Goal: Task Accomplishment & Management: Complete application form

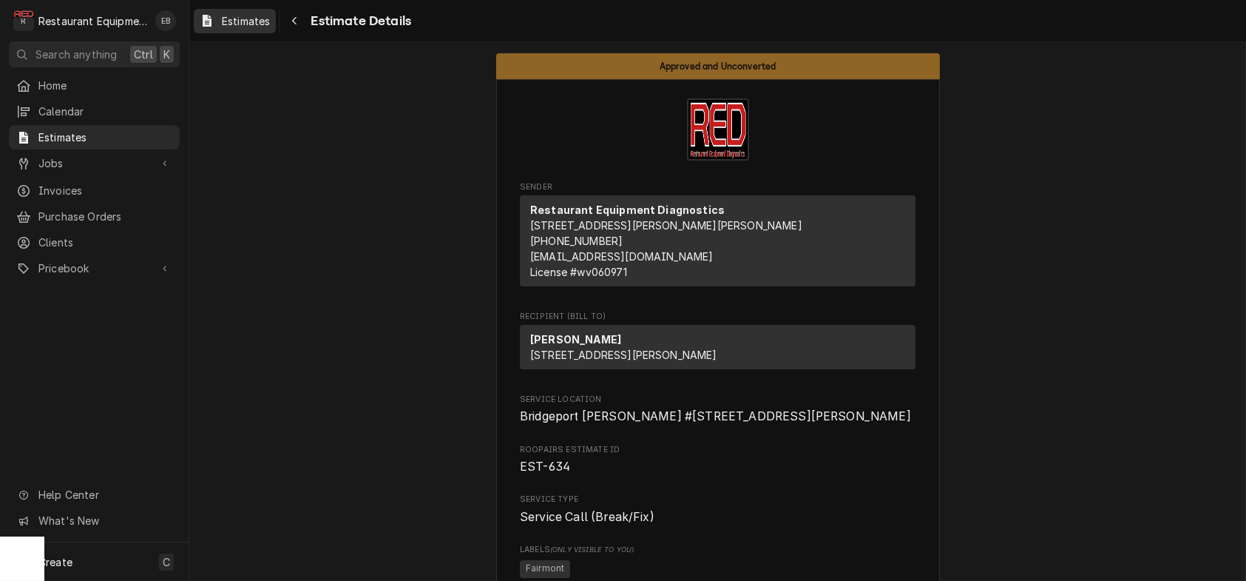
scroll to position [2366, 0]
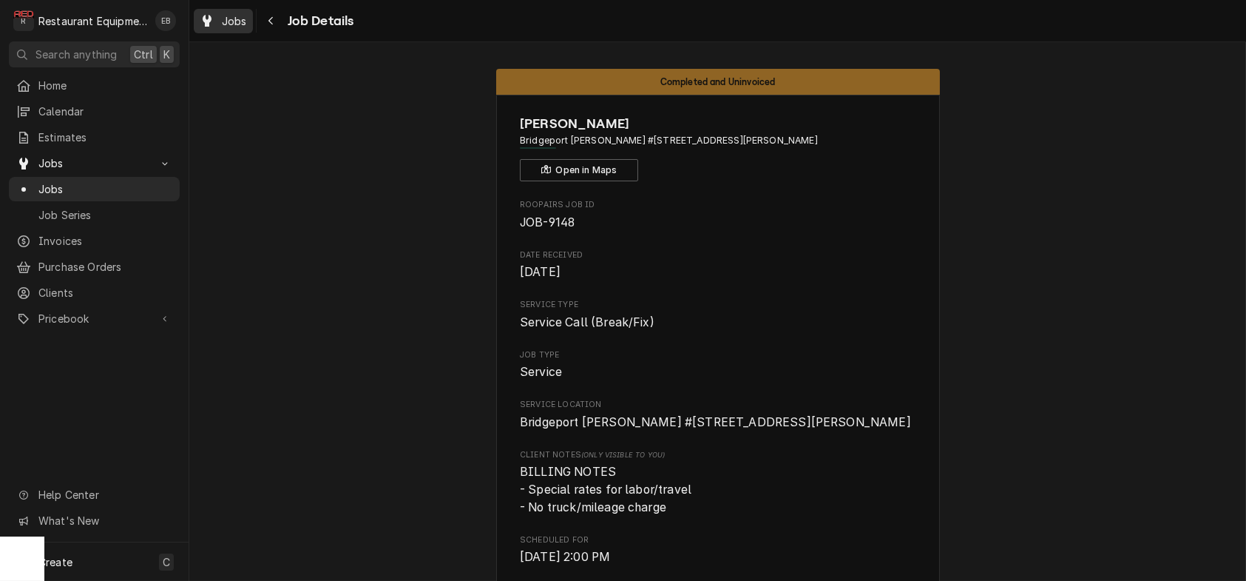
click at [253, 32] on link "Jobs" at bounding box center [223, 21] width 59 height 24
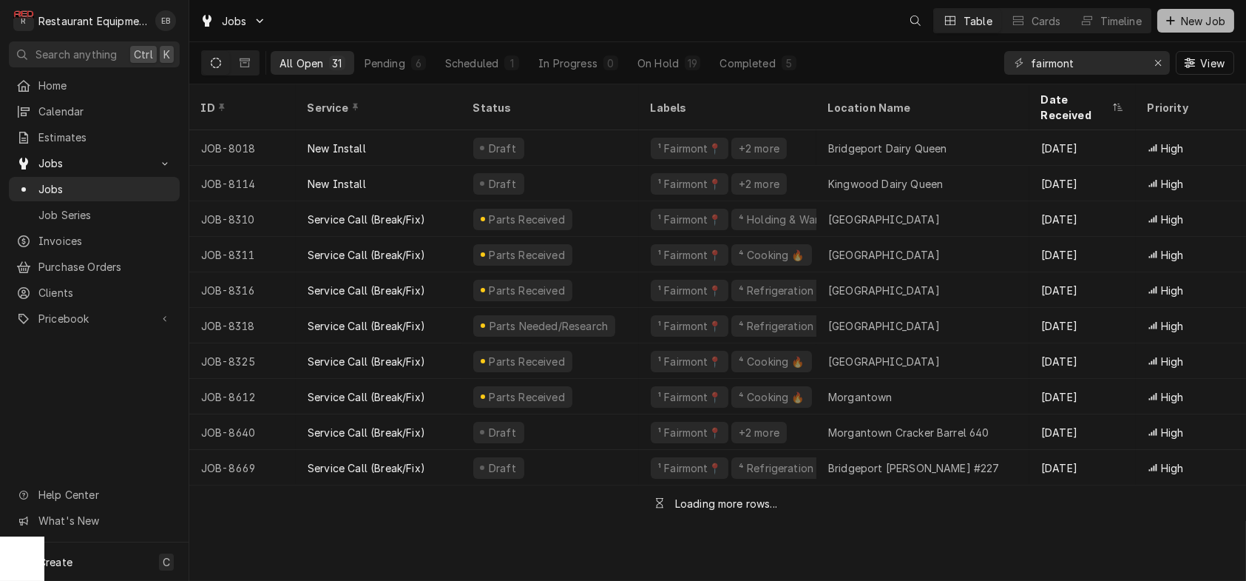
click at [1167, 21] on icon "Dynamic Content Wrapper" at bounding box center [1170, 21] width 9 height 10
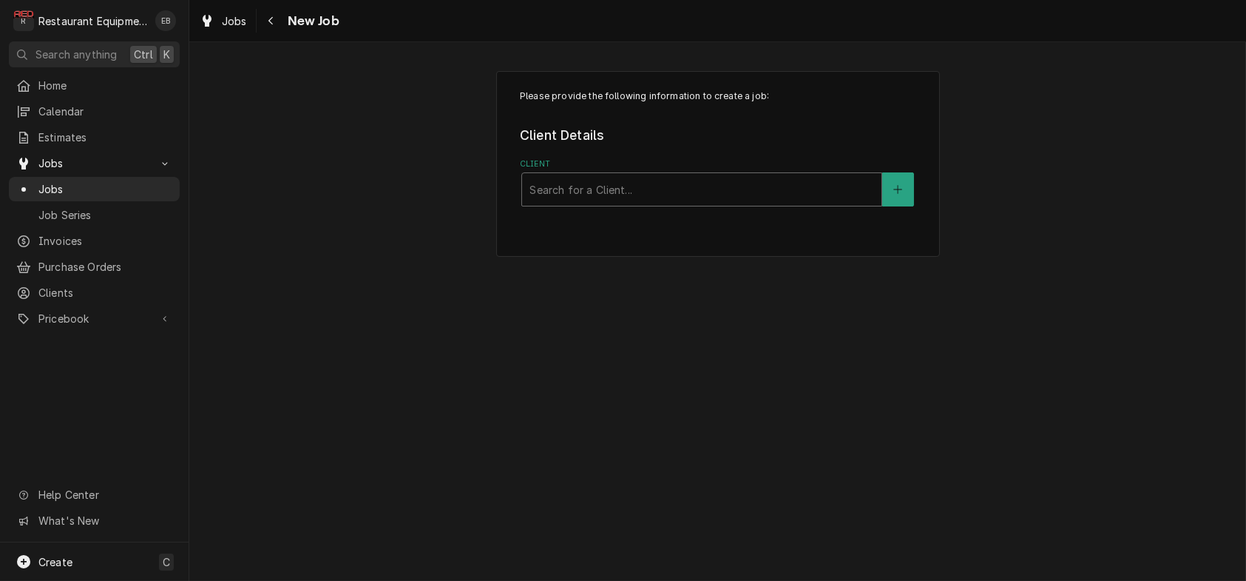
click at [618, 201] on div "Client" at bounding box center [701, 189] width 345 height 27
type input "Chilis"
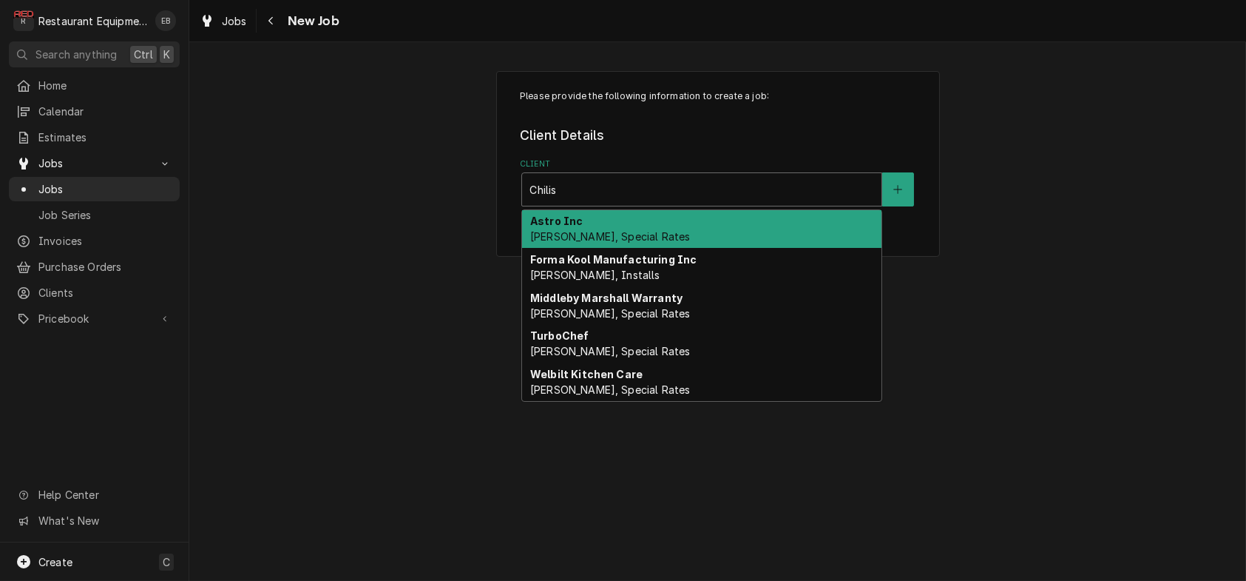
click at [595, 240] on div "Astro Inc [PERSON_NAME], Special Rates" at bounding box center [701, 229] width 359 height 38
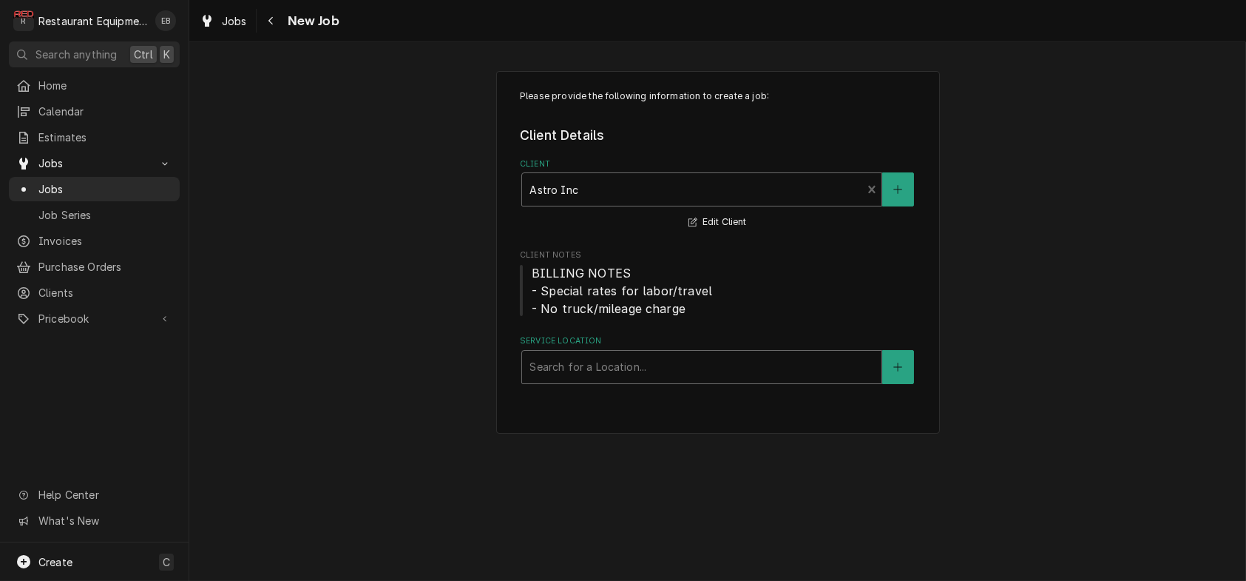
click at [609, 380] on div "Service Location" at bounding box center [701, 366] width 345 height 27
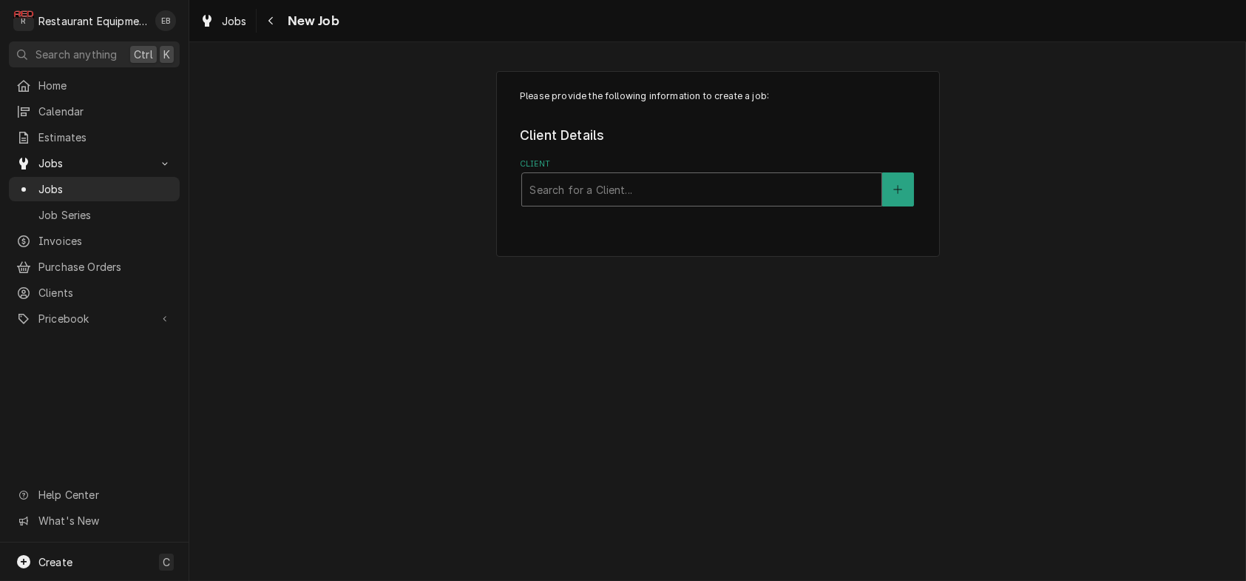
click at [578, 200] on div "Client" at bounding box center [701, 189] width 345 height 27
type input "chili"
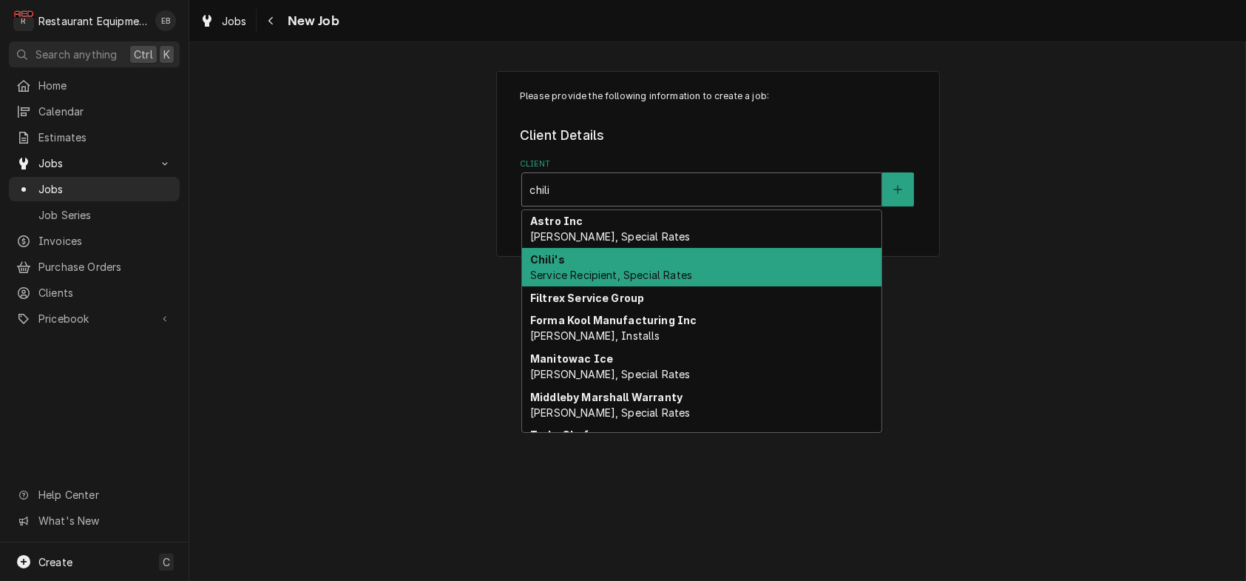
click at [558, 282] on div "Chili's Service Recipient, Special Rates" at bounding box center [701, 267] width 359 height 38
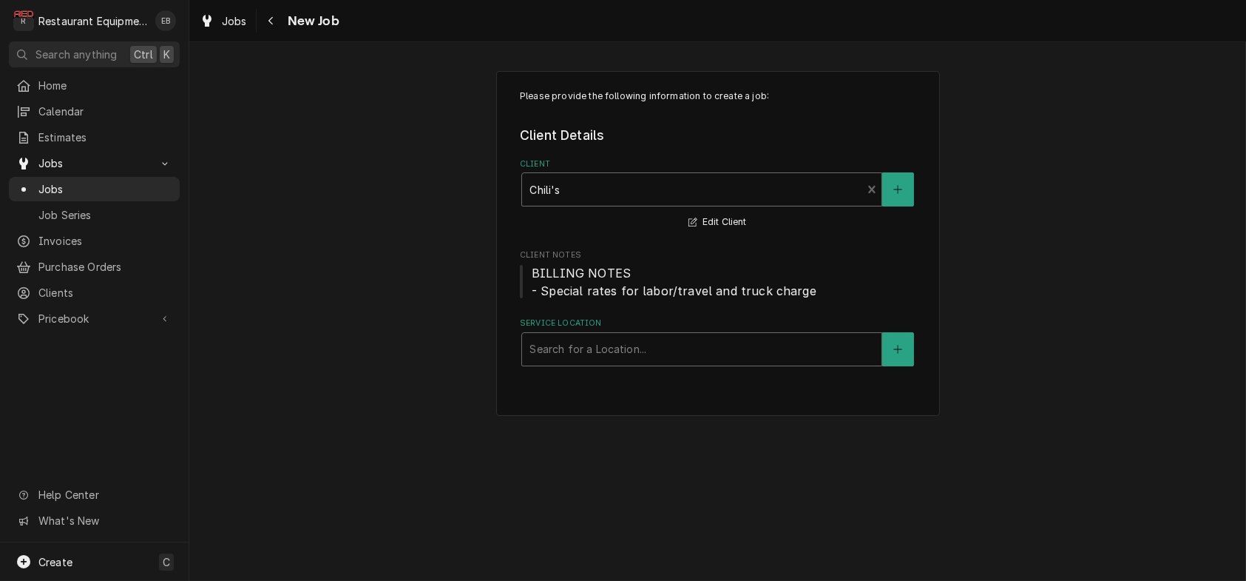
click at [586, 362] on div "Service Location" at bounding box center [701, 349] width 345 height 27
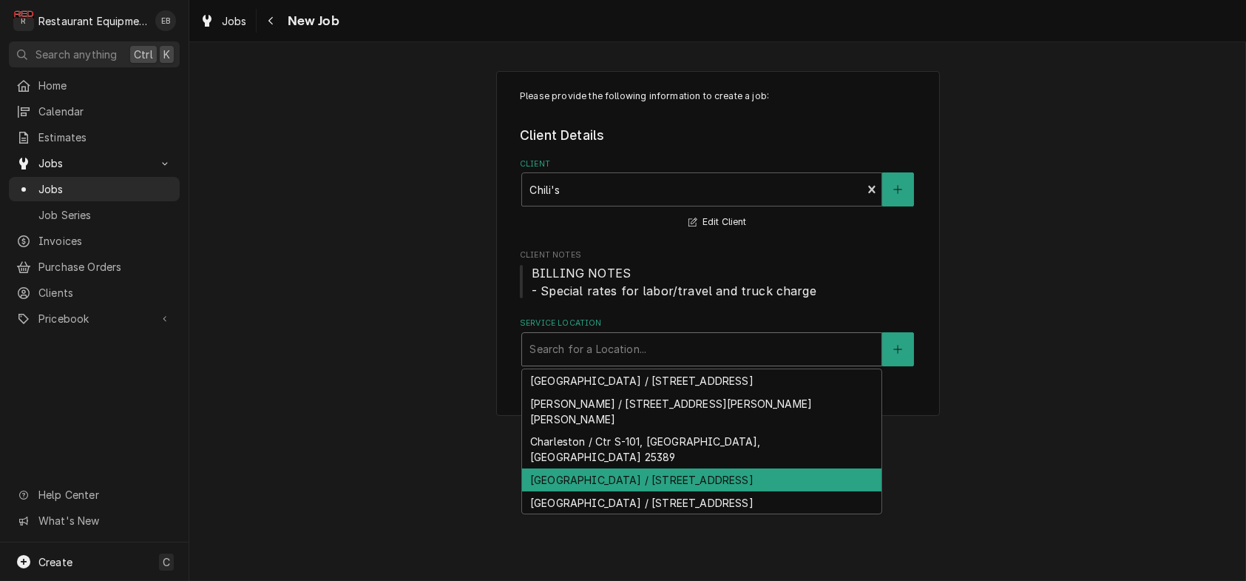
click at [586, 491] on div "Morgantown / 1001 University Town Centre Dr, Morgantown, WV 26501" at bounding box center [701, 479] width 359 height 23
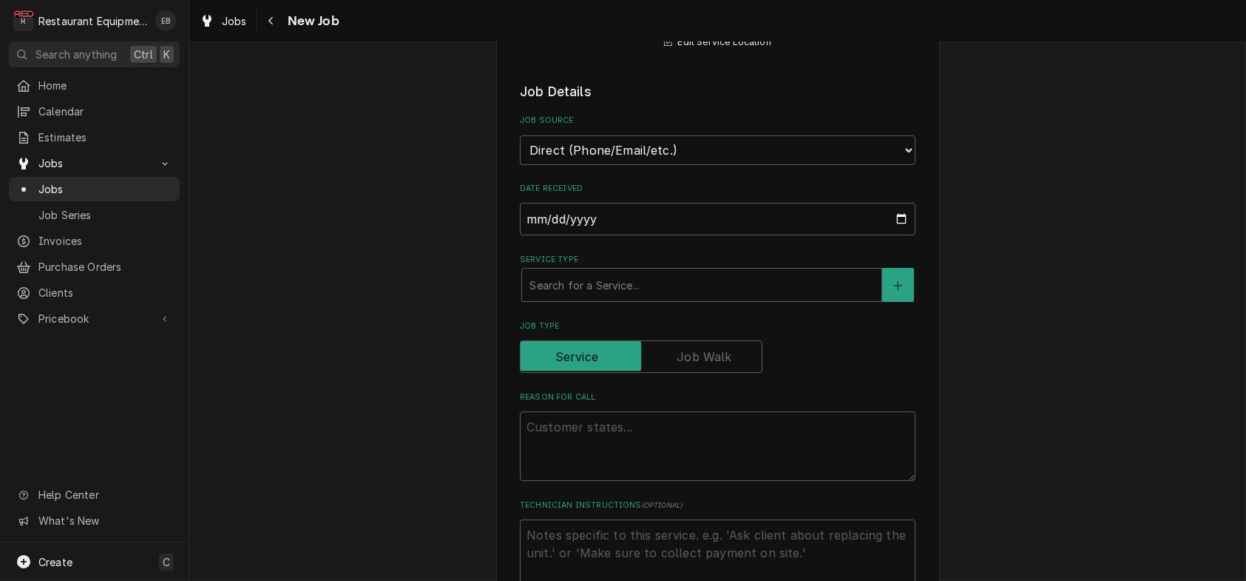
scroll to position [345, 0]
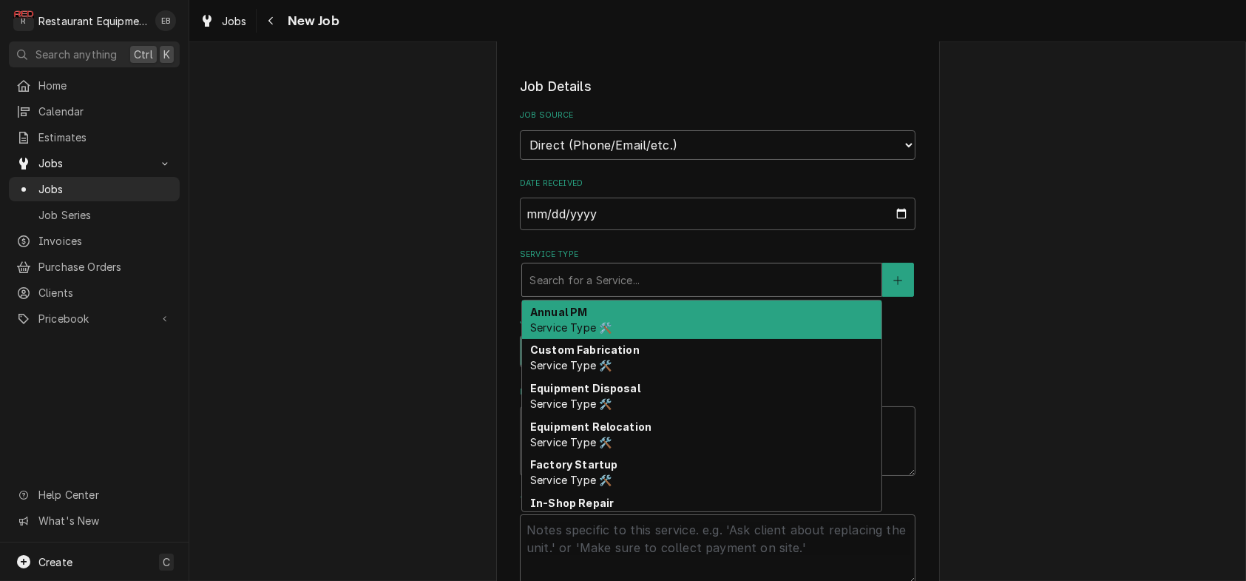
click at [575, 293] on div "Service Type" at bounding box center [701, 279] width 345 height 27
type textarea "x"
type input "b"
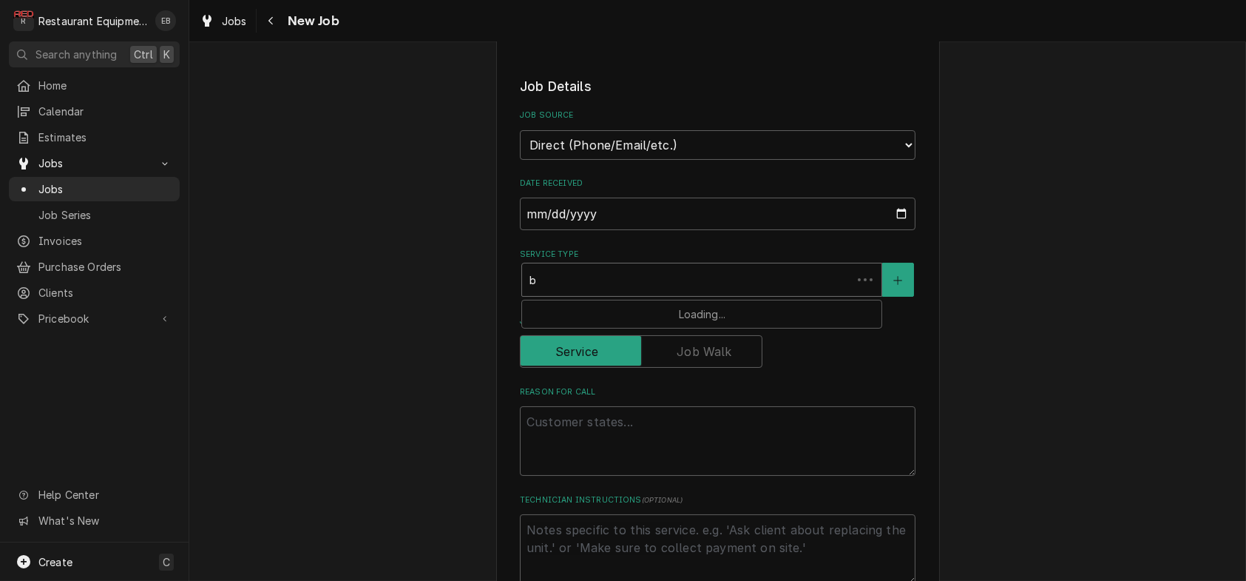
type textarea "x"
type input "br"
type textarea "x"
type input "bre"
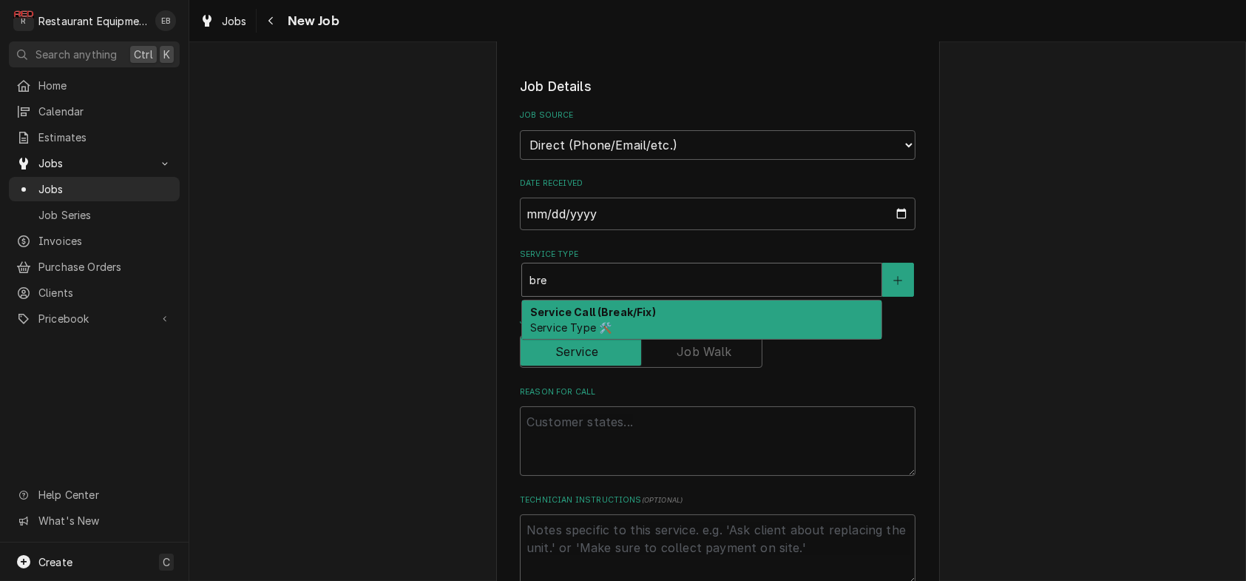
click at [588, 339] on div "Service Call (Break/Fix) Service Type 🛠️" at bounding box center [701, 319] width 359 height 38
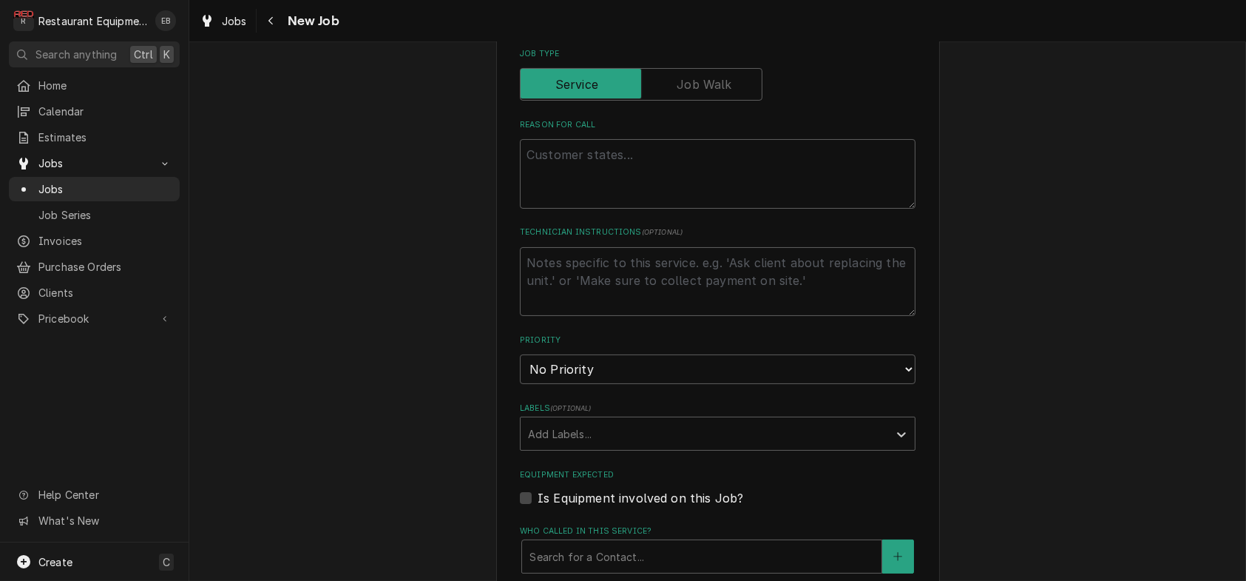
scroll to position [640, 0]
click at [592, 205] on textarea "Reason For Call" at bounding box center [718, 170] width 396 height 70
type textarea "x"
type textarea "K"
type textarea "x"
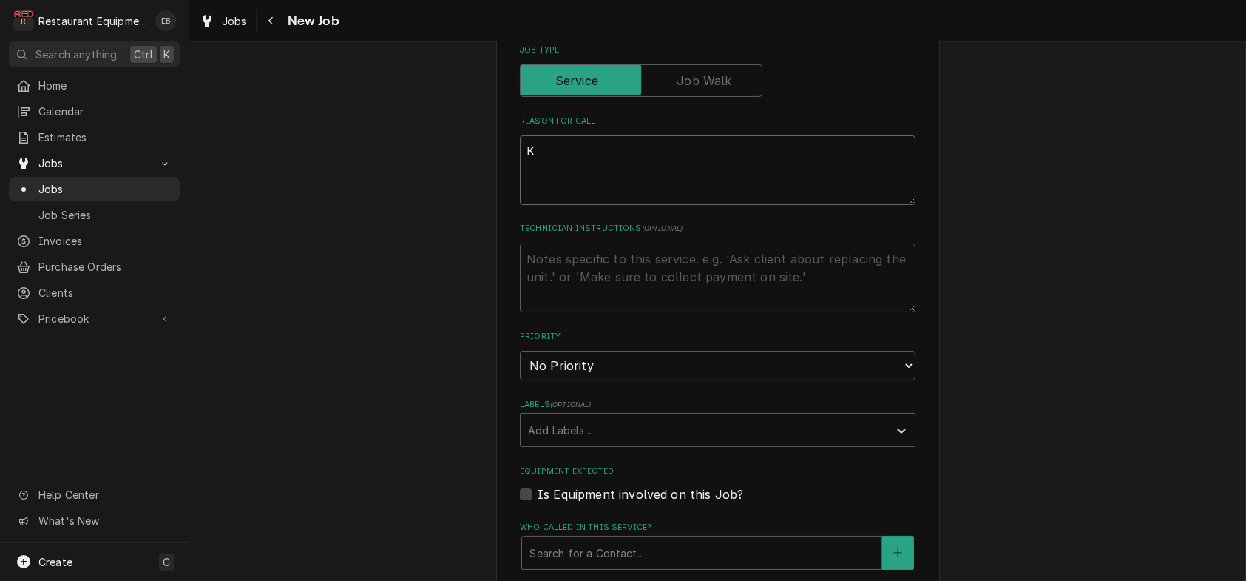
type textarea "Ki"
type textarea "x"
type textarea "Kit"
type textarea "x"
type textarea "Kitc"
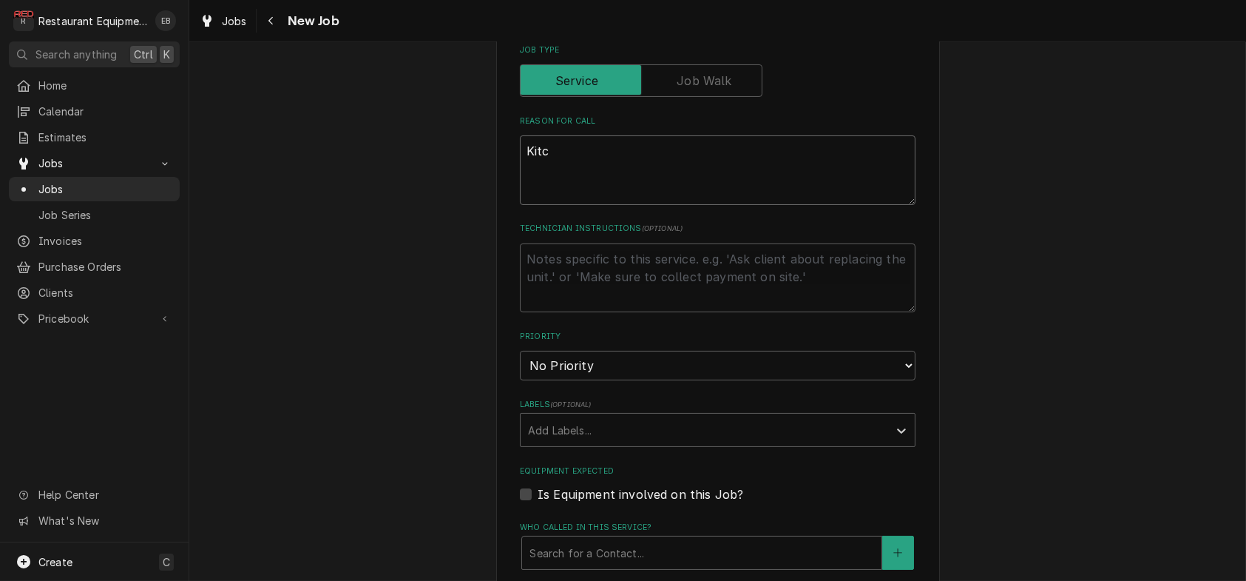
type textarea "x"
type textarea "Kitch"
type textarea "x"
type textarea "Kitche"
type textarea "x"
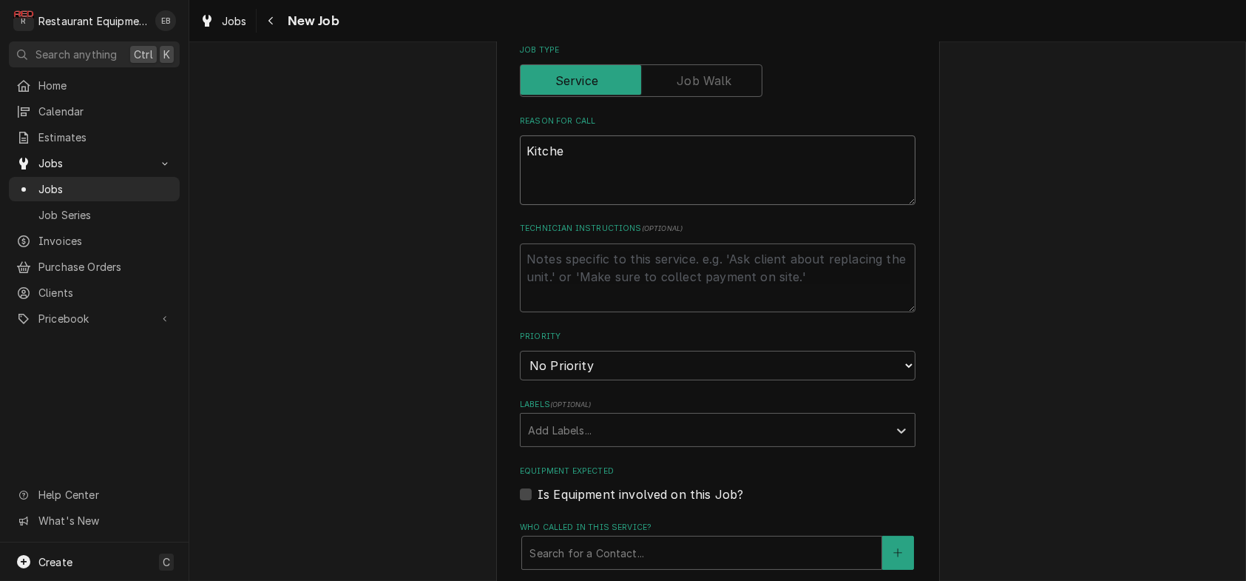
type textarea "Kitchen"
type textarea "x"
type textarea "Kitchen-"
type textarea "x"
type textarea "Kitchen-"
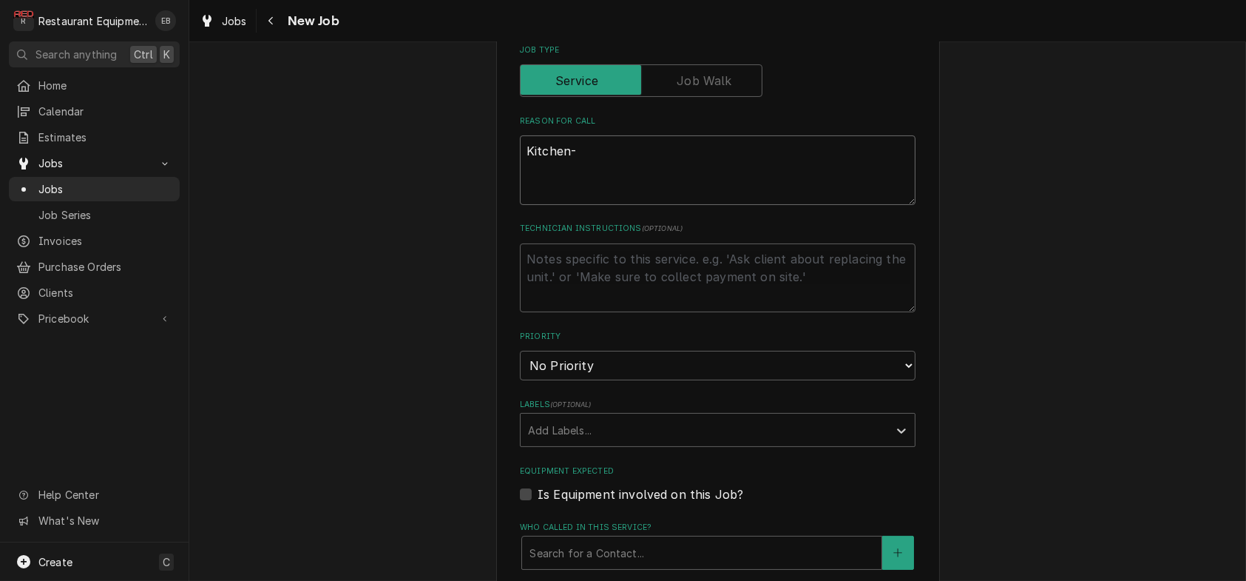
type textarea "x"
type textarea "Kitchen- B"
type textarea "x"
type textarea "Kitchen- BO"
type textarea "x"
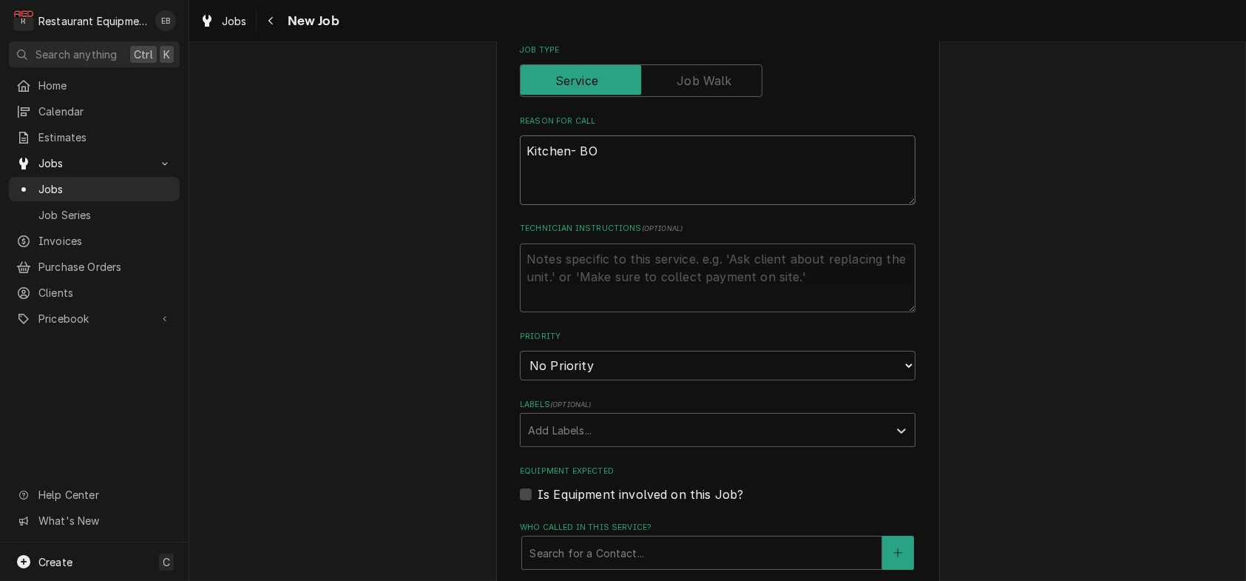
type textarea "Kitchen- BOH"
type textarea "x"
type textarea "Kitchen- BOH/"
type textarea "x"
type textarea "Kitchen- BOH/H"
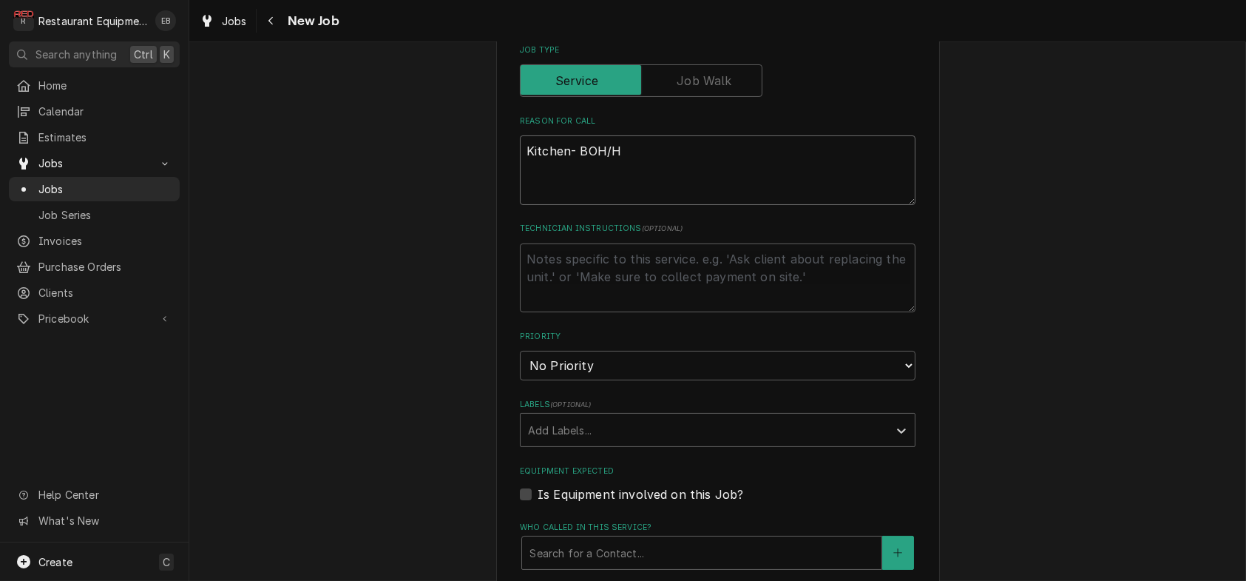
type textarea "x"
type textarea "Kitchen- BOH/HO"
type textarea "x"
type textarea "Kitchen- BOH/HOH"
type textarea "x"
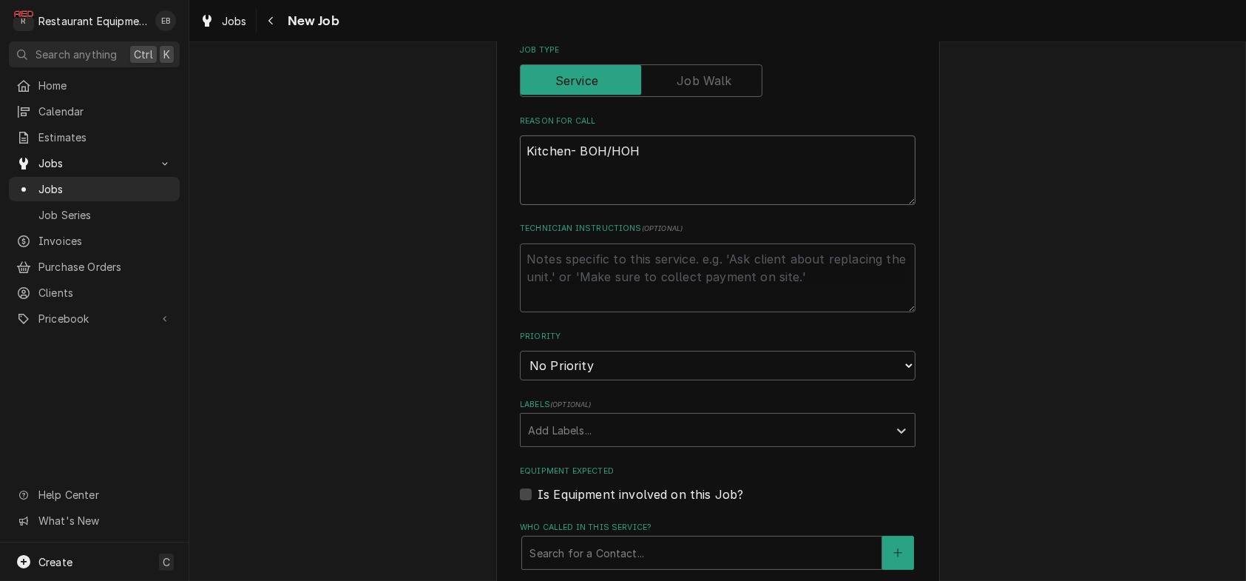
type textarea "Kitchen- BOH/HOH>"
type textarea "x"
type textarea "Kitchen- BOH/HOH>"
type textarea "x"
type textarea "Kitchen- BOH/HOH> Z"
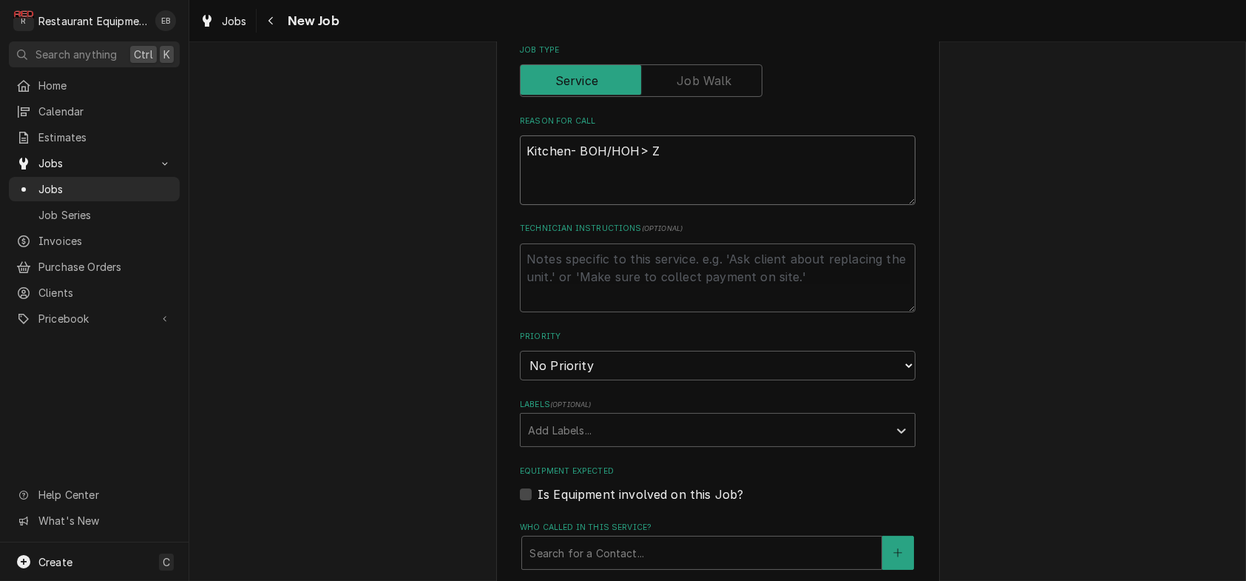
type textarea "x"
type textarea "Kitchen- BOH/HOH> Zo"
type textarea "x"
type textarea "Kitchen- BOH/HOH> Zon"
type textarea "x"
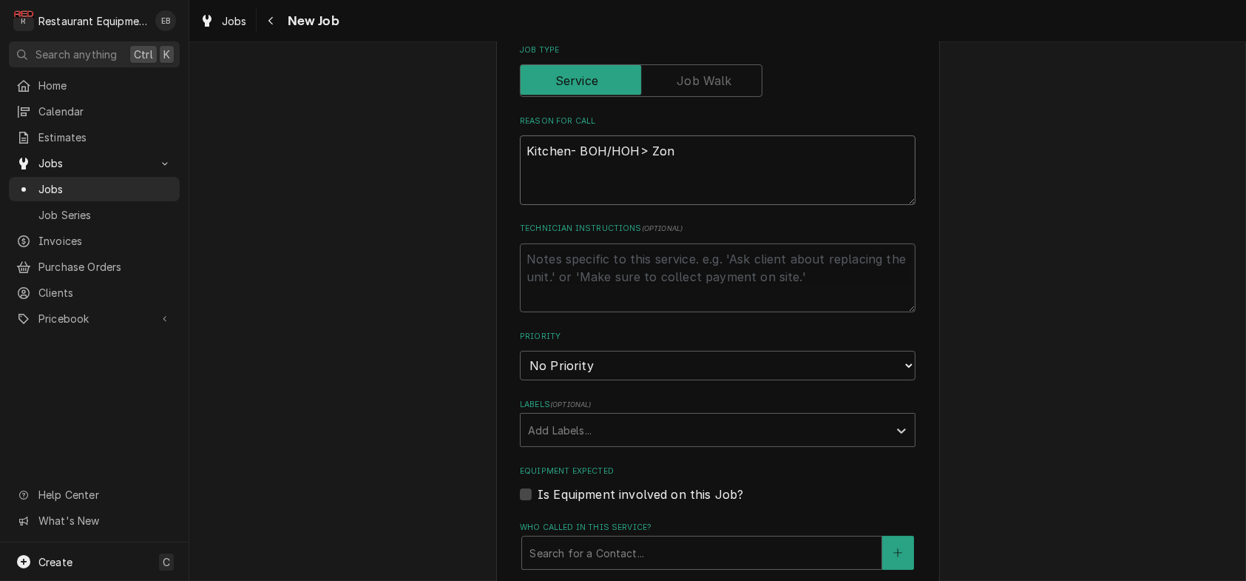
type textarea "Kitchen- BOH/HOH> Zone"
type textarea "x"
type textarea "Kitchen- BOH/HOH> Zone"
type textarea "x"
type textarea "Kitchen- BOH/HOH> Zone 2"
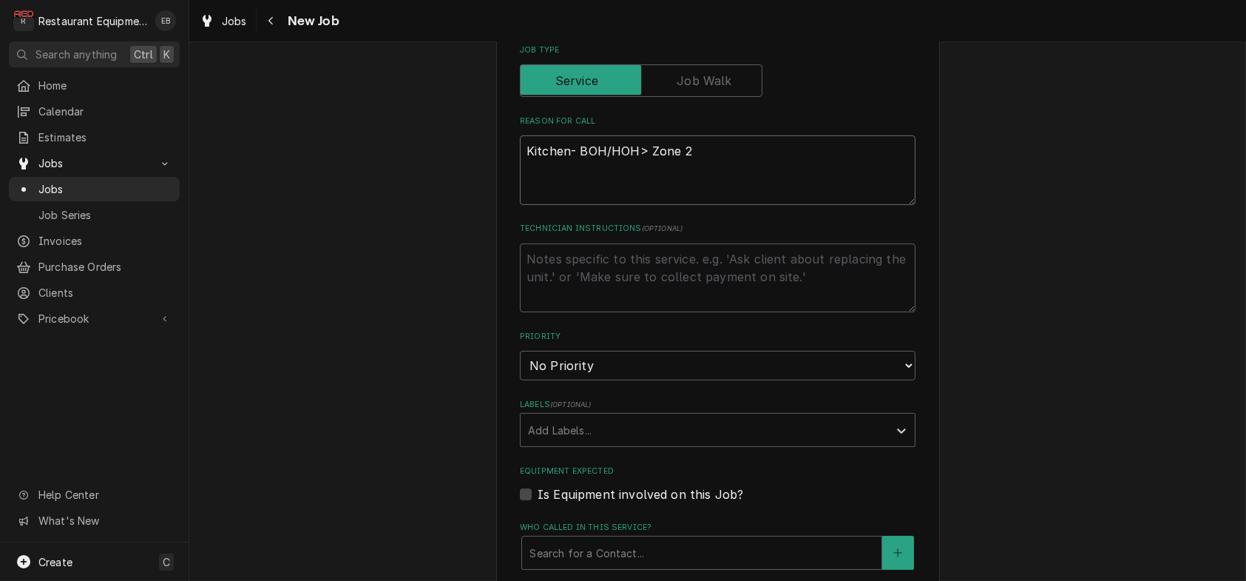
type textarea "x"
type textarea "Kitchen- BOH/HOH> Zone 2"
type textarea "x"
type textarea "Kitchen- BOH/HOH> Zone 2 C"
type textarea "x"
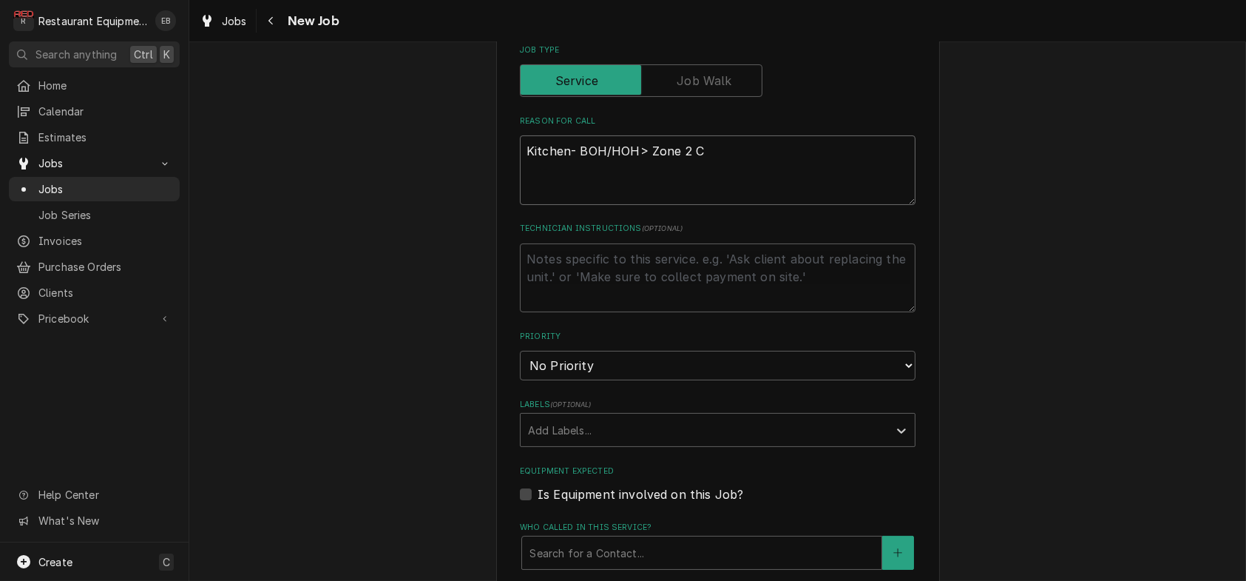
type textarea "Kitchen- BOH/HOH> Zone 2 Co"
type textarea "x"
type textarea "Kitchen- BOH/HOH> Zone 2 Coo"
type textarea "x"
type textarea "Kitchen- BOH/HOH> Zone 2 Cook"
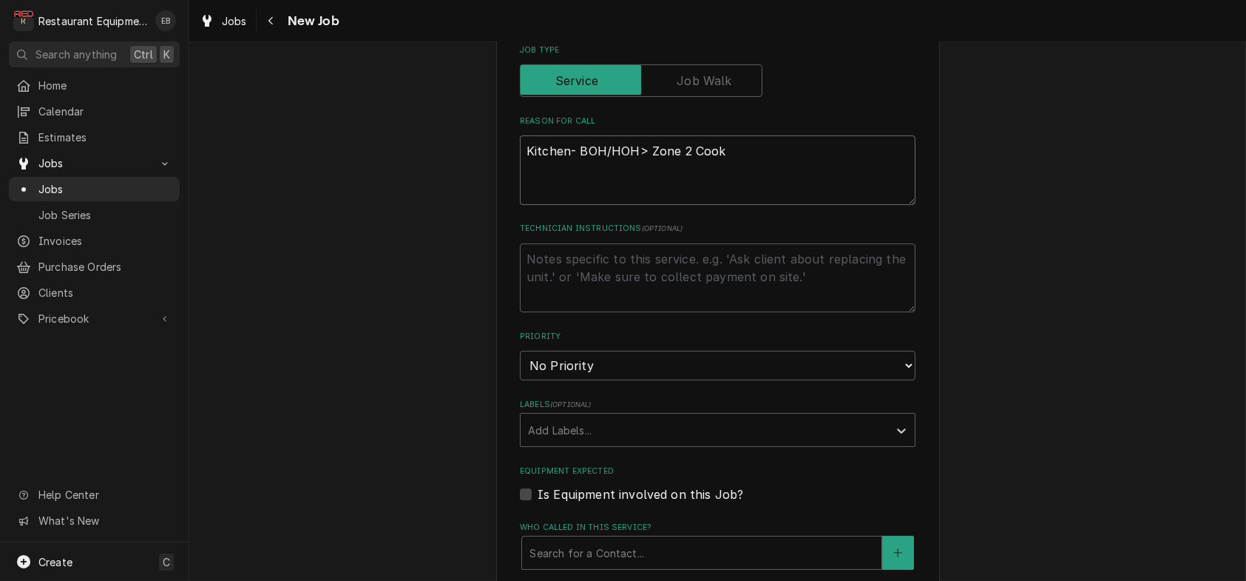
type textarea "x"
type textarea "Kitchen- BOH/HOH> Zone 2 Cook>"
type textarea "x"
type textarea "Kitchen- BOH/HOH> Zone 2 Cook>"
type textarea "x"
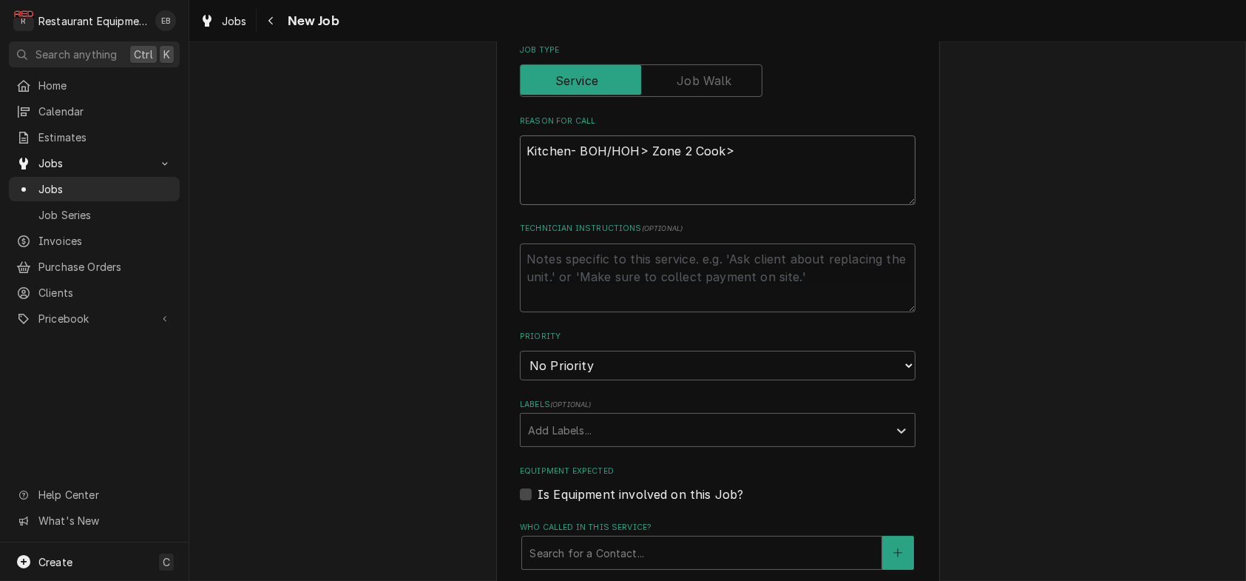
type textarea "Kitchen- BOH/HOH> Zone 2 Cook> E"
type textarea "x"
type textarea "Kitchen- BOH/HOH> Zone 2 Cook> Eq"
type textarea "x"
type textarea "Kitchen- BOH/HOH> Zone 2 Cook> Equ"
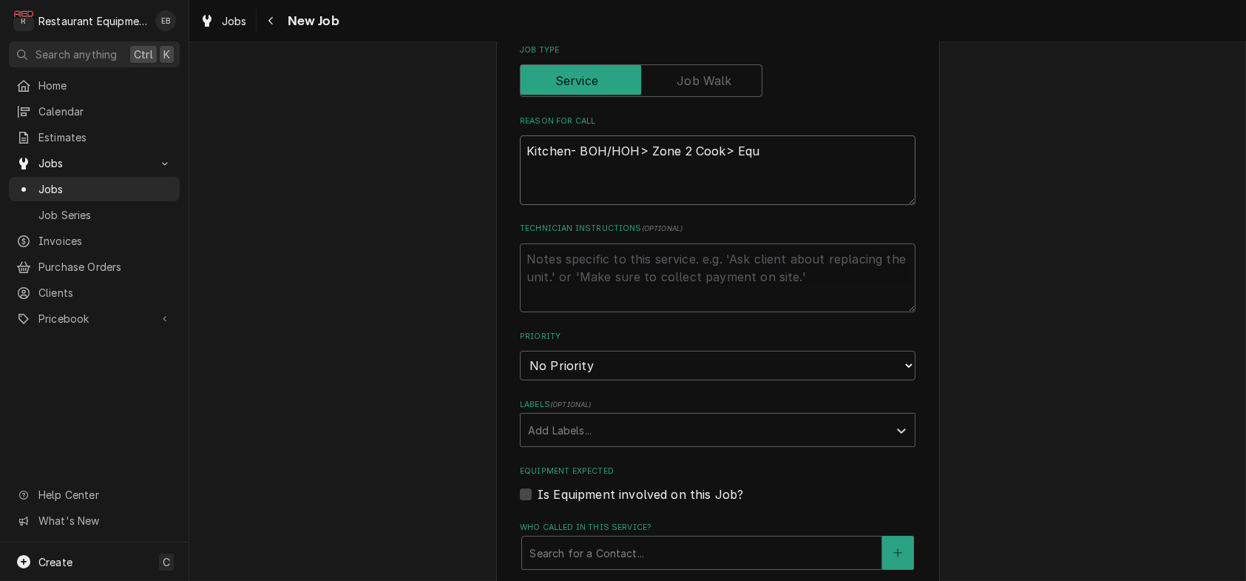
type textarea "x"
type textarea "Kitchen- BOH/HOH> Zone 2 Cook> Equi"
type textarea "x"
type textarea "Kitchen- BOH/HOH> Zone 2 Cook> Equip"
type textarea "x"
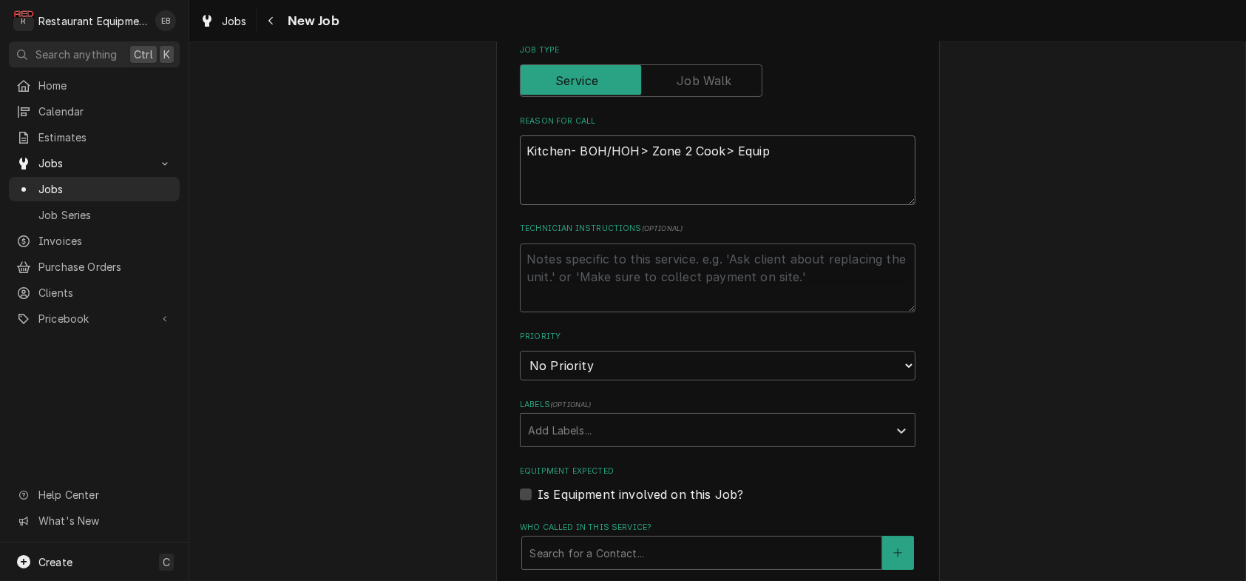
type textarea "Kitchen- BOH/HOH> Zone 2 Cook> Equipe"
type textarea "x"
type textarea "Kitchen- BOH/HOH> Zone 2 Cook> Equipem"
type textarea "x"
type textarea "Kitchen- BOH/HOH> Zone 2 Cook> Equipe"
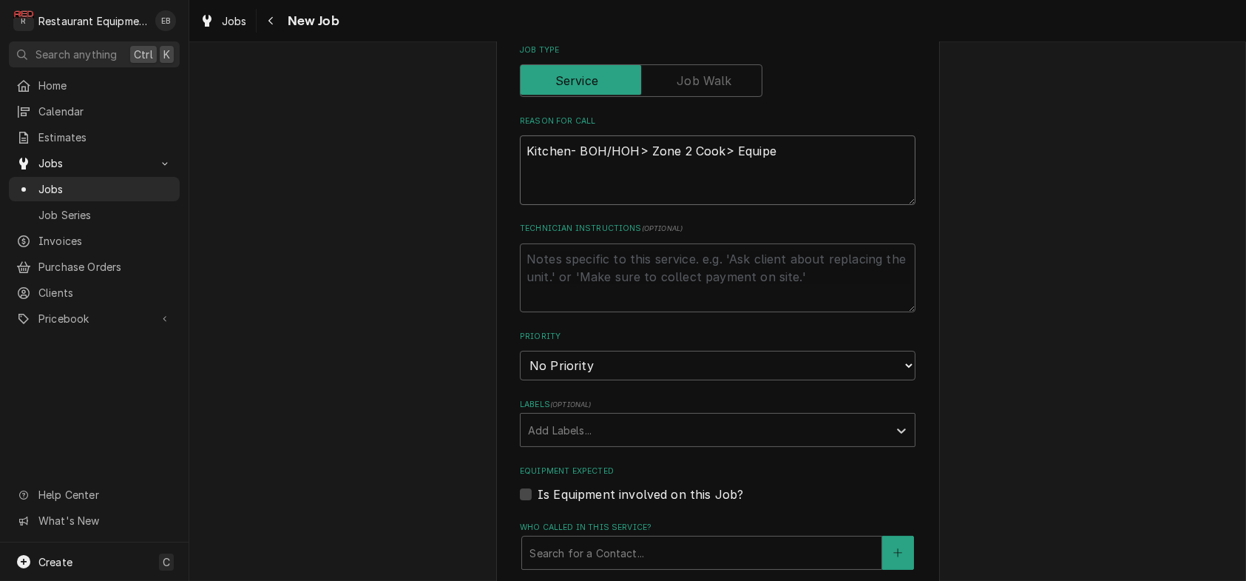
type textarea "x"
type textarea "Kitchen- BOH/HOH> Zone 2 Cook> Equip"
type textarea "x"
type textarea "Kitchen- BOH/HOH> Zone 2 Cook> Equipm"
type textarea "x"
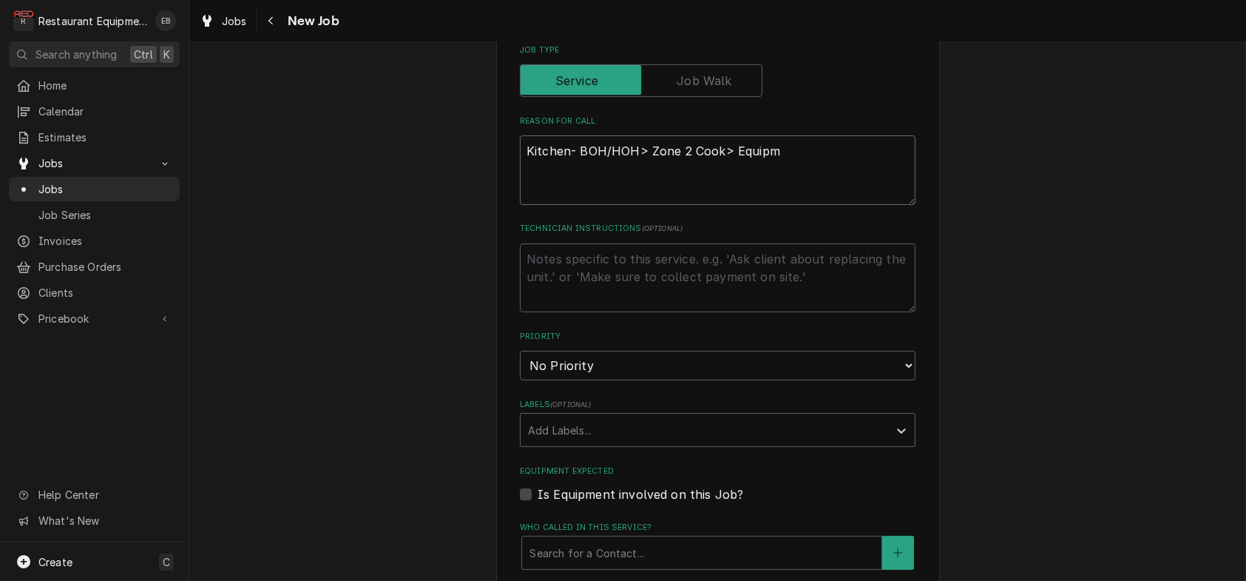
type textarea "Kitchen- BOH/HOH> Zone 2 Cook> Equipme"
type textarea "x"
type textarea "Kitchen- BOH/HOH> Zone 2 Cook> Equipmen"
type textarea "x"
type textarea "Kitchen- BOH/HOH> Zone 2 Cook> Equipment"
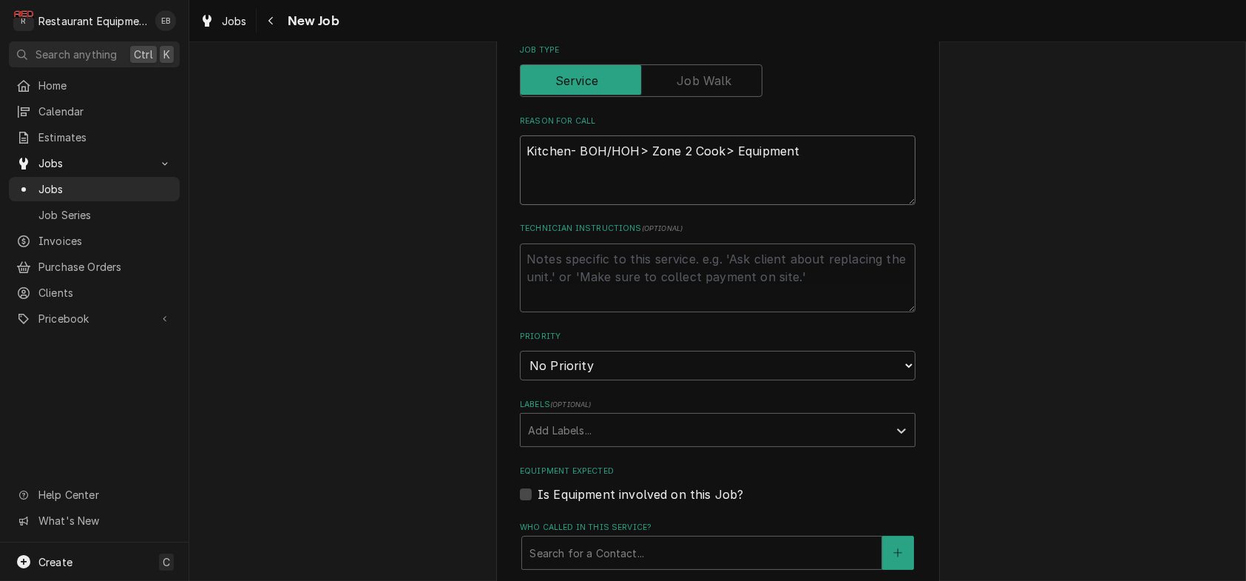
type textarea "x"
type textarea "Kitchen- BOH/HOH> Zone 2 Cook> Equipment"
type textarea "x"
type textarea "Kitchen- BOH/HOH> Zone 2 Cook> Equipment F"
type textarea "x"
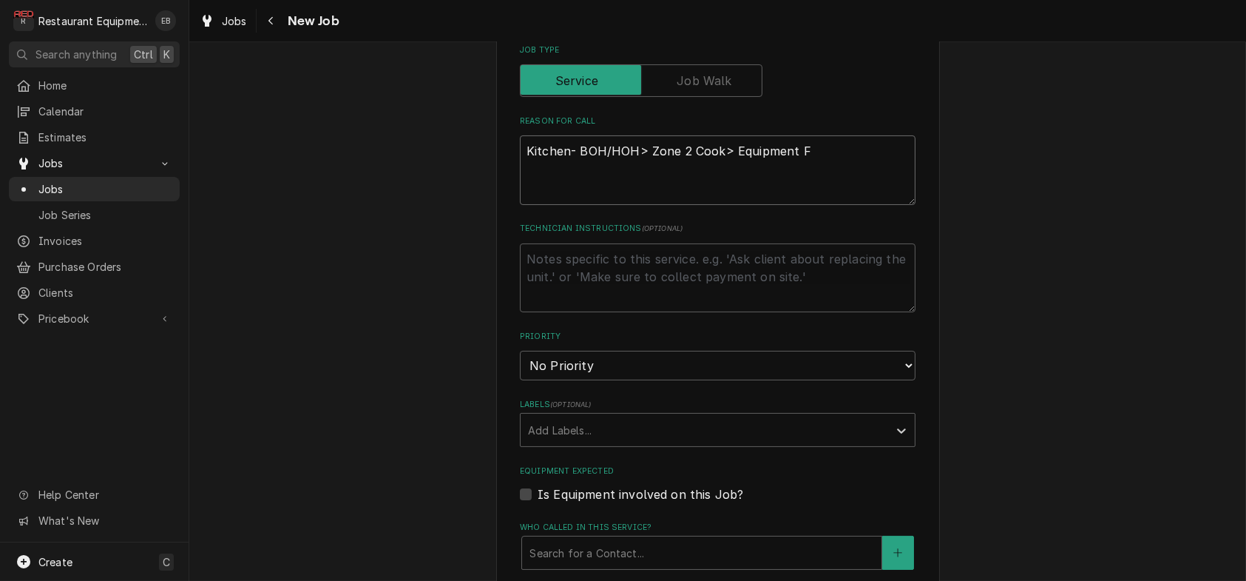
type textarea "Kitchen- BOH/HOH> Zone 2 Cook> Equipment Fl"
type textarea "x"
type textarea "Kitchen- BOH/HOH> Zone 2 Cook> Equipment Fla"
type textarea "x"
type textarea "Kitchen- BOH/HOH> Zone 2 Cook> Equipment Flat"
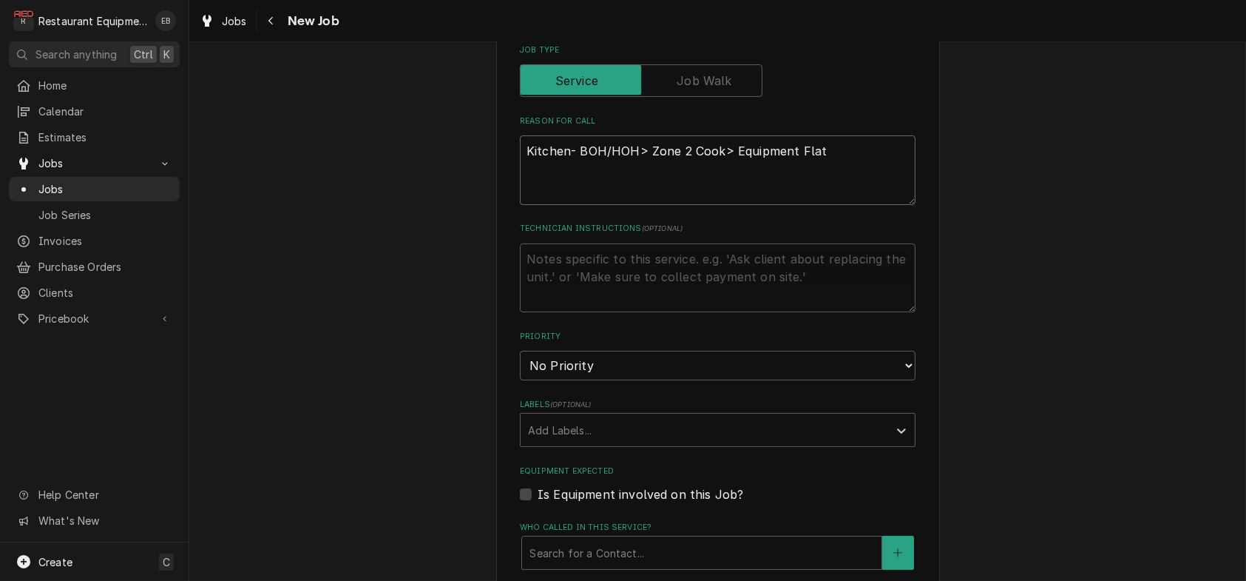
type textarea "x"
type textarea "Kitchen- BOH/HOH> Zone 2 Cook> Equipment Flat"
type textarea "x"
type textarea "Kitchen- BOH/HOH> Zone 2 Cook> Equipment Flat t"
type textarea "x"
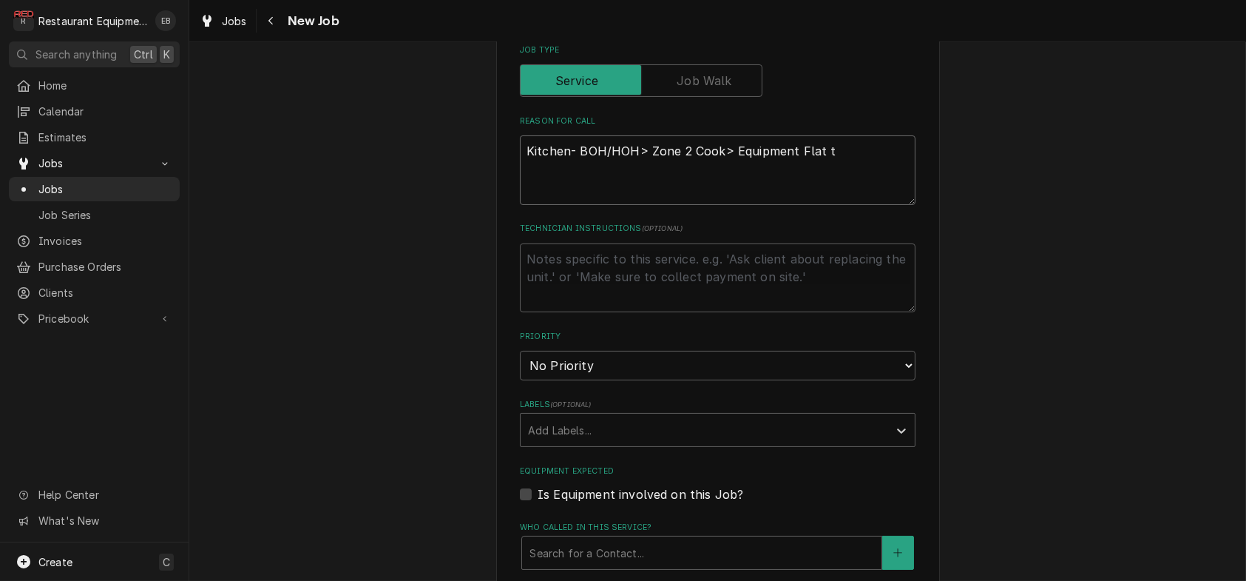
type textarea "Kitchen- BOH/HOH> Zone 2 Cook> Equipment Flat to"
type textarea "x"
type textarea "Kitchen- BOH/HOH> Zone 2 Cook> Equipment Flat top"
type textarea "x"
type textarea "Kitchen- BOH/HOH> Zone 2 Cook> Equipment Flat top"
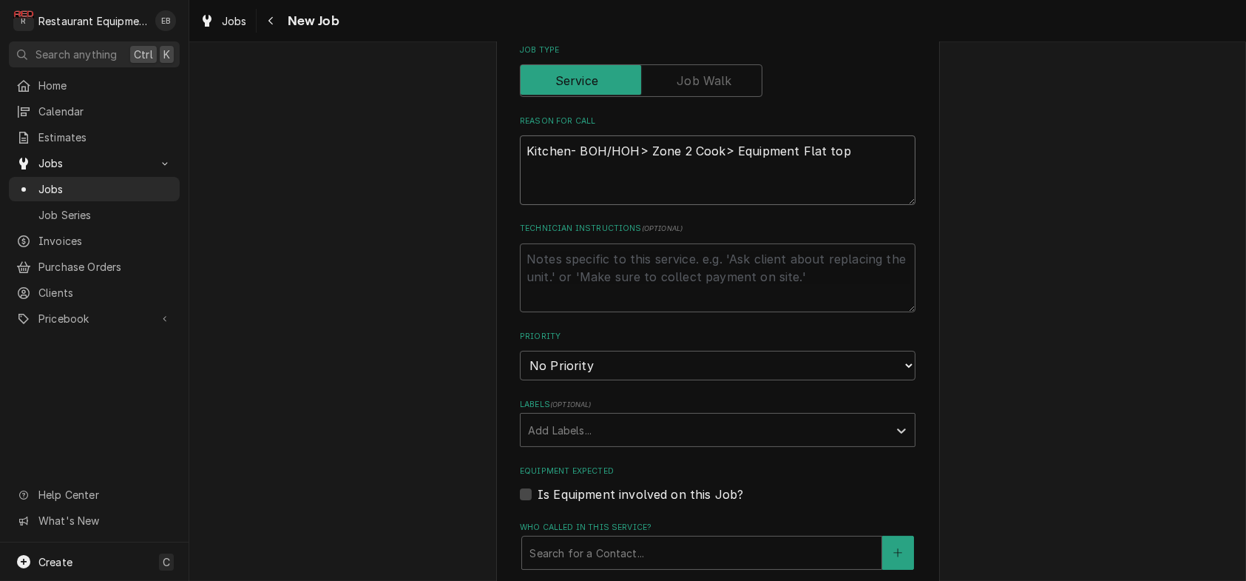
type textarea "x"
type textarea "Kitchen- BOH/HOH> Zone 2 Cook> Equipment Flat top g"
type textarea "x"
type textarea "Kitchen- BOH/HOH> Zone 2 Cook> Equipment Flat top gr"
type textarea "x"
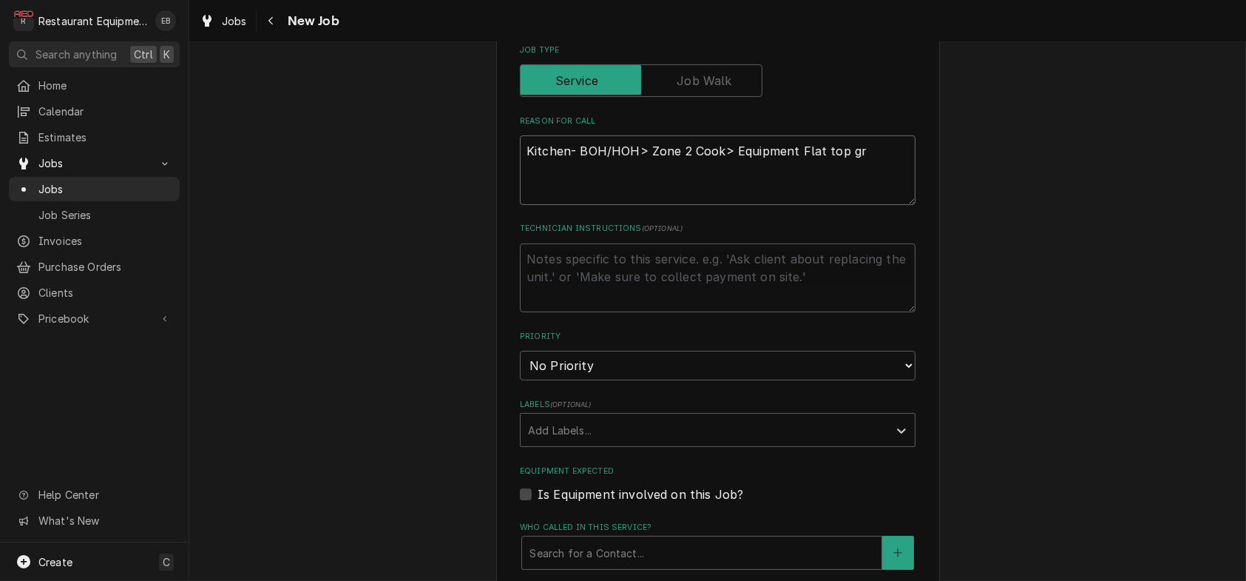
type textarea "Kitchen- BOH/HOH> Zone 2 Cook> Equipment Flat top gri"
type textarea "x"
type textarea "Kitchen- BOH/HOH> Zone 2 Cook> Equipment Flat top gril"
type textarea "x"
type textarea "Kitchen- BOH/HOH> Zone 2 Cook> Equipment Flat top grill"
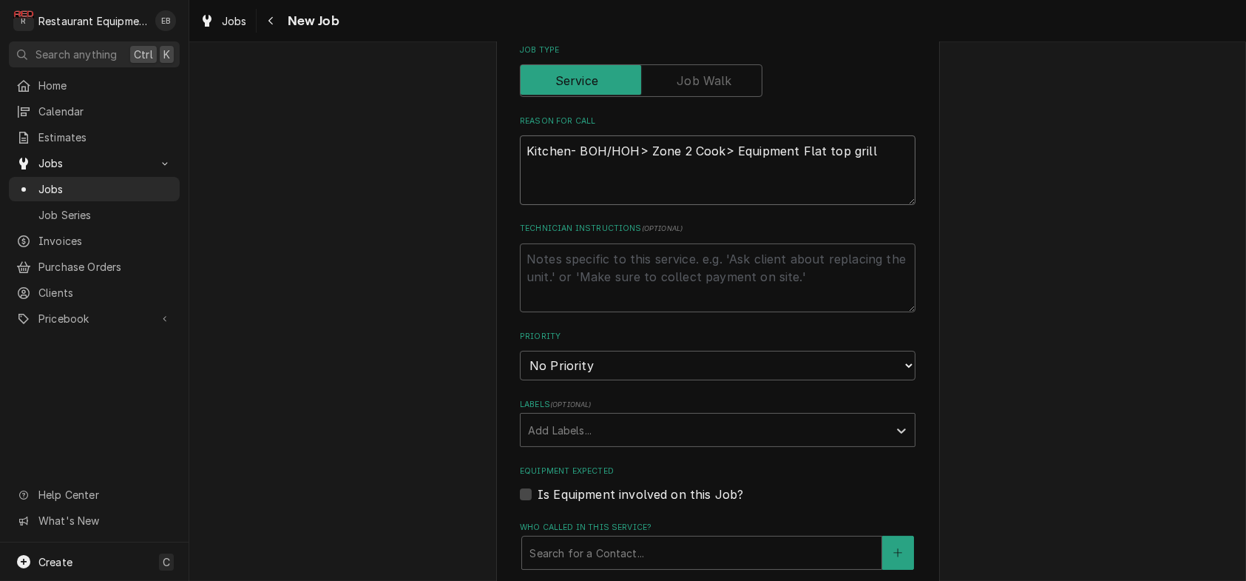
type textarea "x"
type textarea "Kitchen- BOH/HOH> Zone 2 Cook> Equipment Flat top gril"
type textarea "x"
type textarea "Kitchen- BOH/HOH> Zone 2 Cook> Equipment Flat top gri"
type textarea "x"
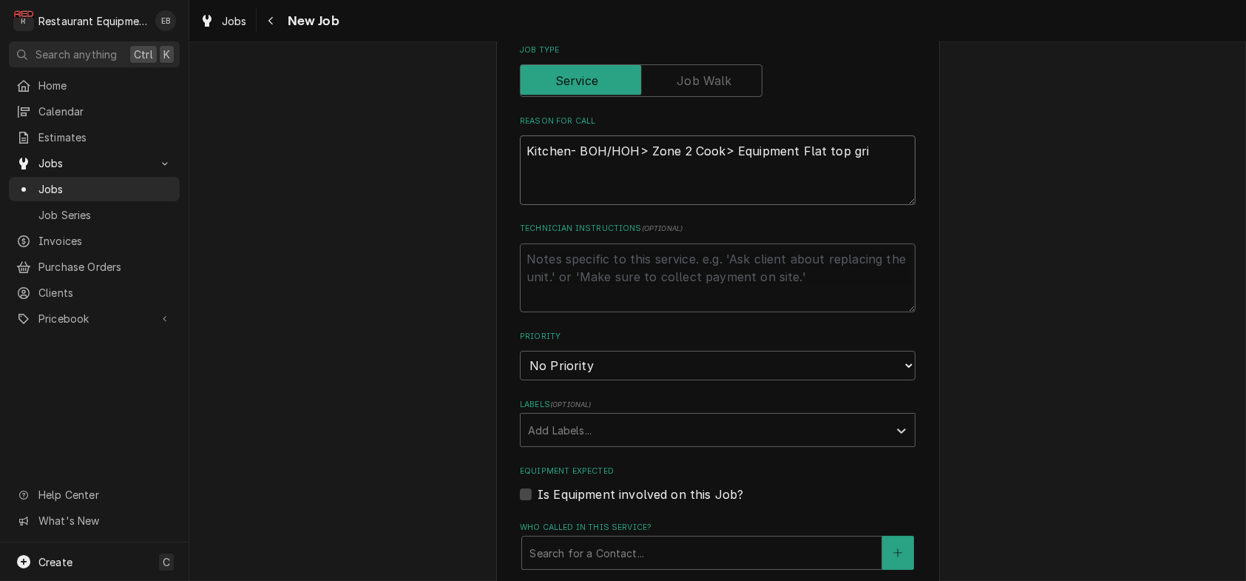
type textarea "Kitchen- BOH/HOH> Zone 2 Cook> Equipment Flat top grid"
type textarea "x"
type textarea "Kitchen- BOH/HOH> Zone 2 Cook> Equipment Flat top gridd"
type textarea "x"
type textarea "Kitchen- BOH/HOH> Zone 2 Cook> Equipment Flat top griddl"
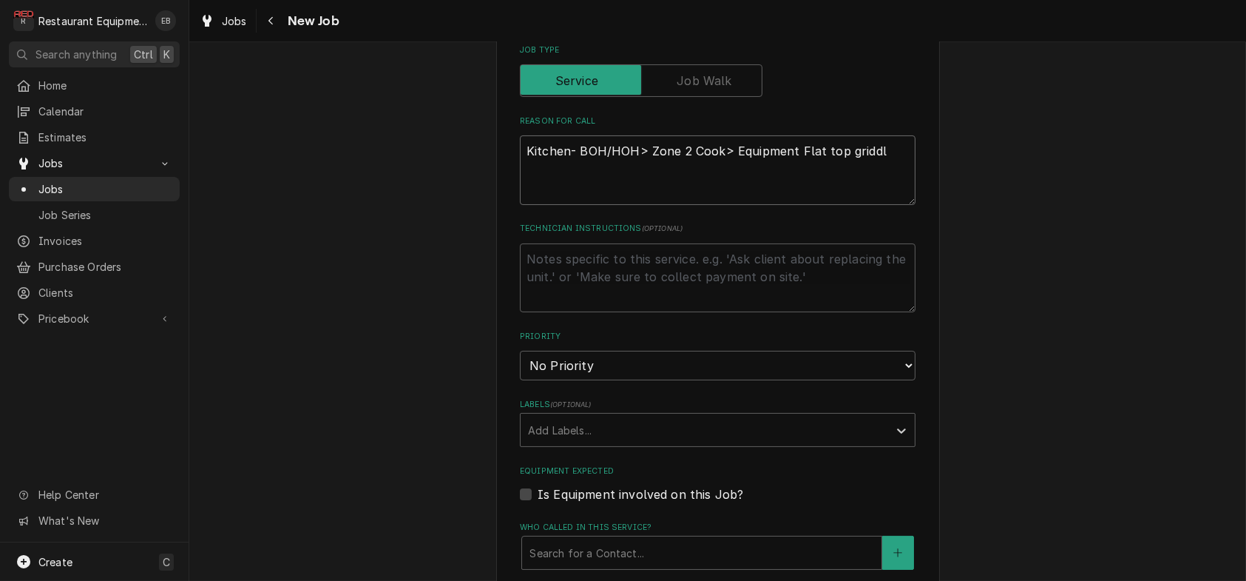
type textarea "x"
type textarea "Kitchen- BOH/HOH> Zone 2 Cook> Equipment Flat top griddle"
type textarea "x"
type textarea "Kitchen- BOH/HOH> Zone 2 Cook> Equipment Flat top griddle,"
type textarea "x"
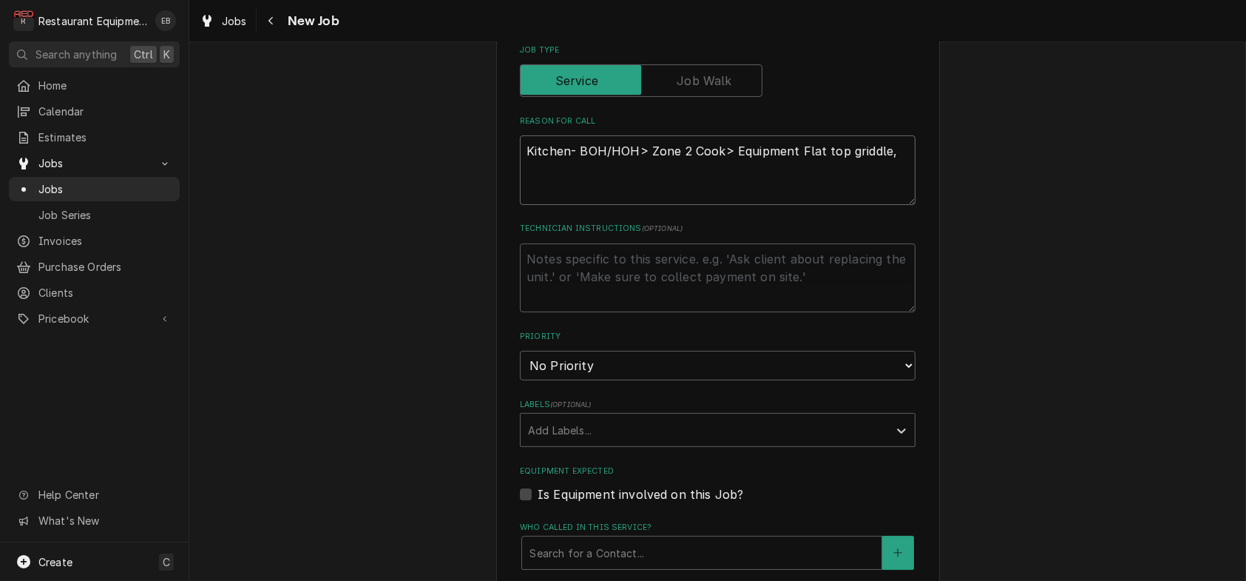
type textarea "Kitchen- BOH/HOH> Zone 2 Cook> Equipment Flat top griddle,"
type textarea "x"
type textarea "Kitchen- BOH/HOH> Zone 2 Cook> Equipment Flat top griddle, z"
type textarea "x"
type textarea "Kitchen- BOH/HOH> Zone 2 Cook> Equipment Flat top griddle, zo"
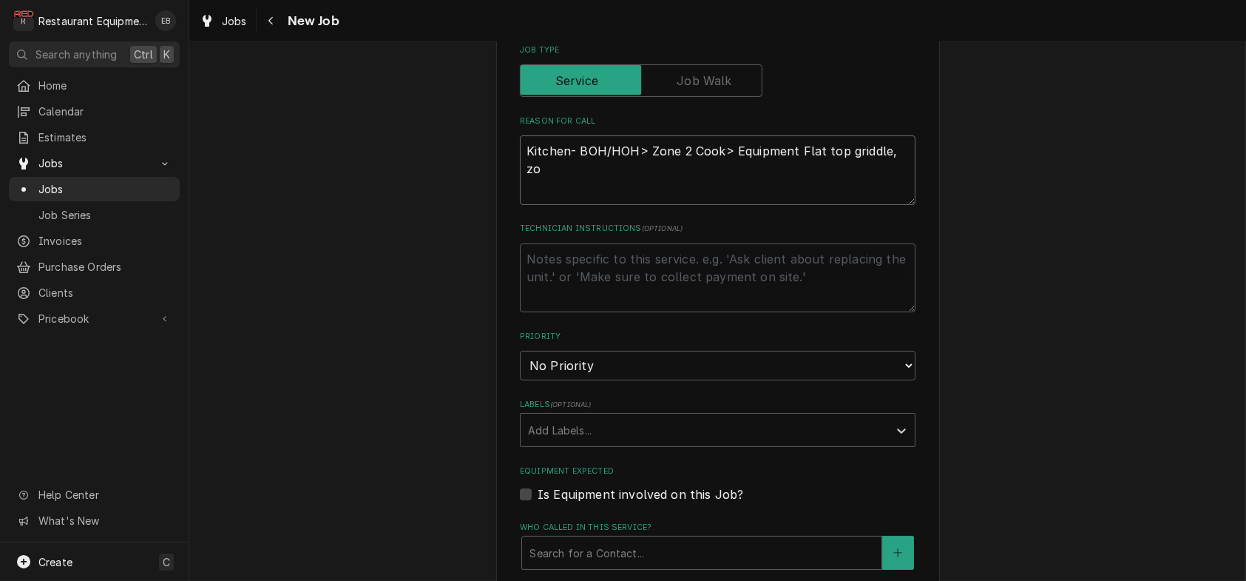
type textarea "x"
type textarea "Kitchen- BOH/HOH> Zone 2 Cook> Equipment Flat top griddle, zon"
type textarea "x"
type textarea "Kitchen- BOH/HOH> Zone 2 Cook> Equipment Flat top griddle, zone"
type textarea "x"
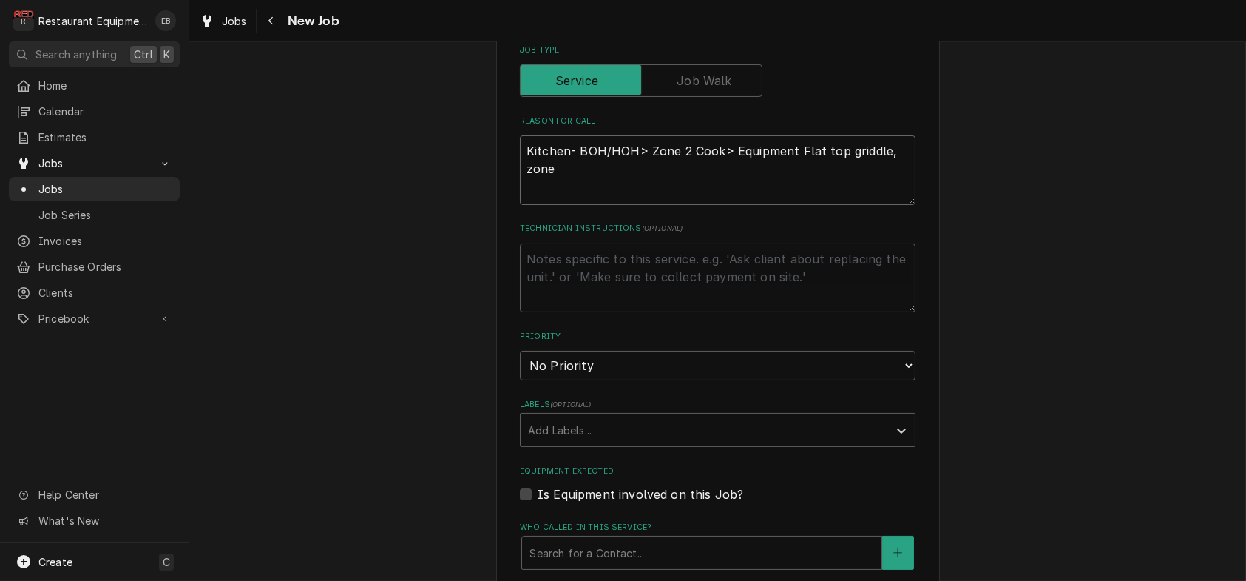
type textarea "Kitchen- BOH/HOH> Zone 2 Cook> Equipment Flat top griddle, zone"
type textarea "x"
type textarea "Kitchen- BOH/HOH> Zone 2 Cook> Equipment Flat top griddle, zone 2"
type textarea "x"
type textarea "Kitchen- BOH/HOH> Zone 2 Cook> Equipment Flat top griddle, zone 2"
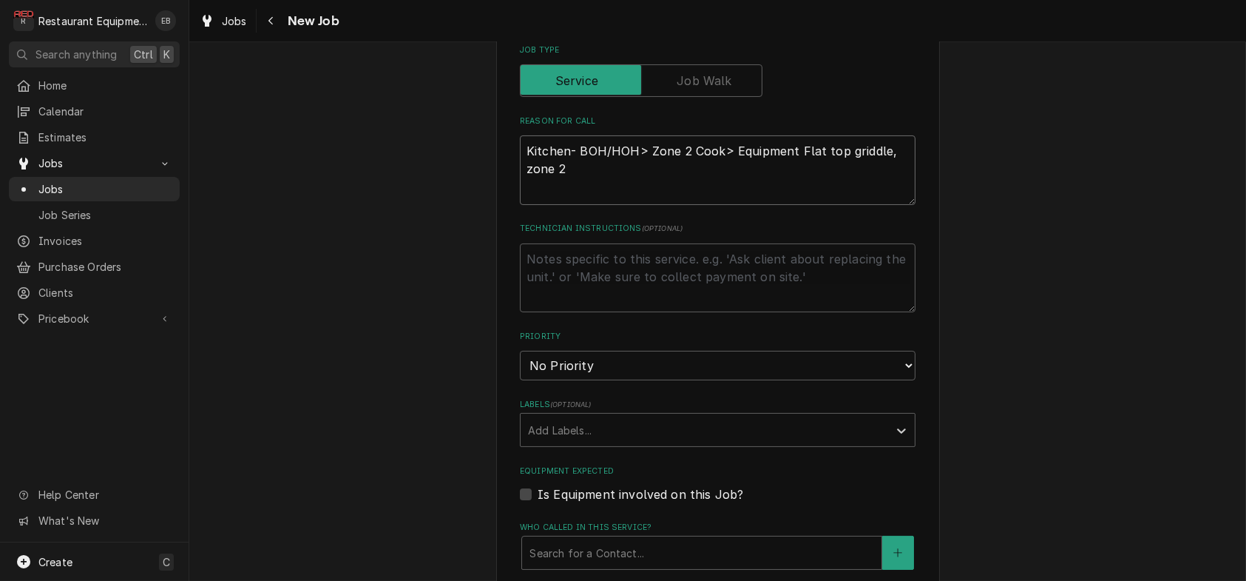
type textarea "x"
type textarea "Kitchen- BOH/HOH> Zone 2 Cook> Equipment Flat top griddle, zone 2 c"
type textarea "x"
type textarea "Kitchen- BOH/HOH> Zone 2 Cook> Equipment Flat top griddle, zone 2 co"
type textarea "x"
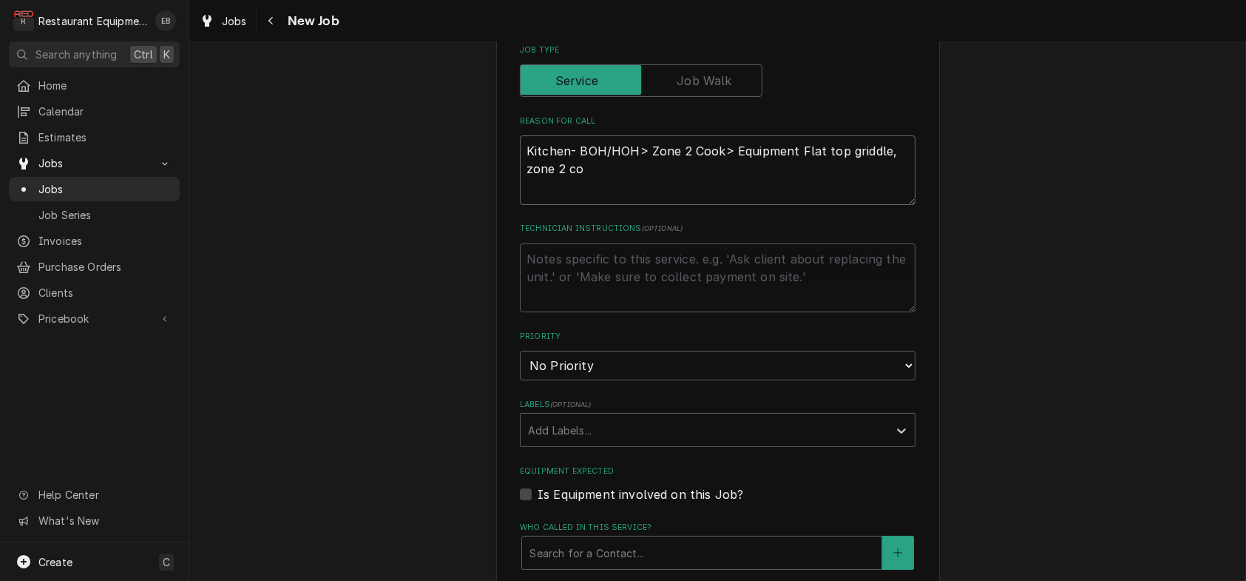
type textarea "Kitchen- BOH/HOH> Zone 2 Cook> Equipment Flat top griddle, zone 2 cok"
type textarea "x"
type textarea "Kitchen- BOH/HOH> Zone 2 Cook> Equipment Flat top griddle, zone 2 co"
type textarea "x"
type textarea "Kitchen- BOH/HOH> Zone 2 Cook> Equipment Flat top griddle, zone 2 coo"
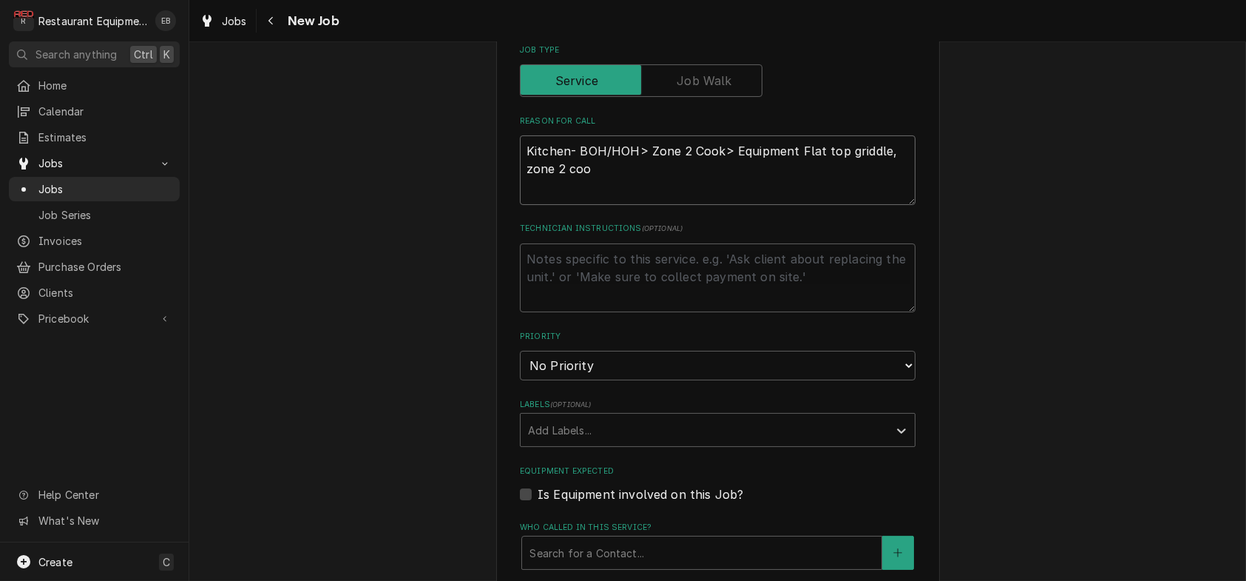
type textarea "x"
type textarea "Kitchen- BOH/HOH> Zone 2 Cook> Equipment Flat top griddle, zone 2 cook"
type textarea "x"
type textarea "Kitchen- BOH/HOH> Zone 2 Cook> Equipment Flat top griddle, zone 2 cook."
type textarea "x"
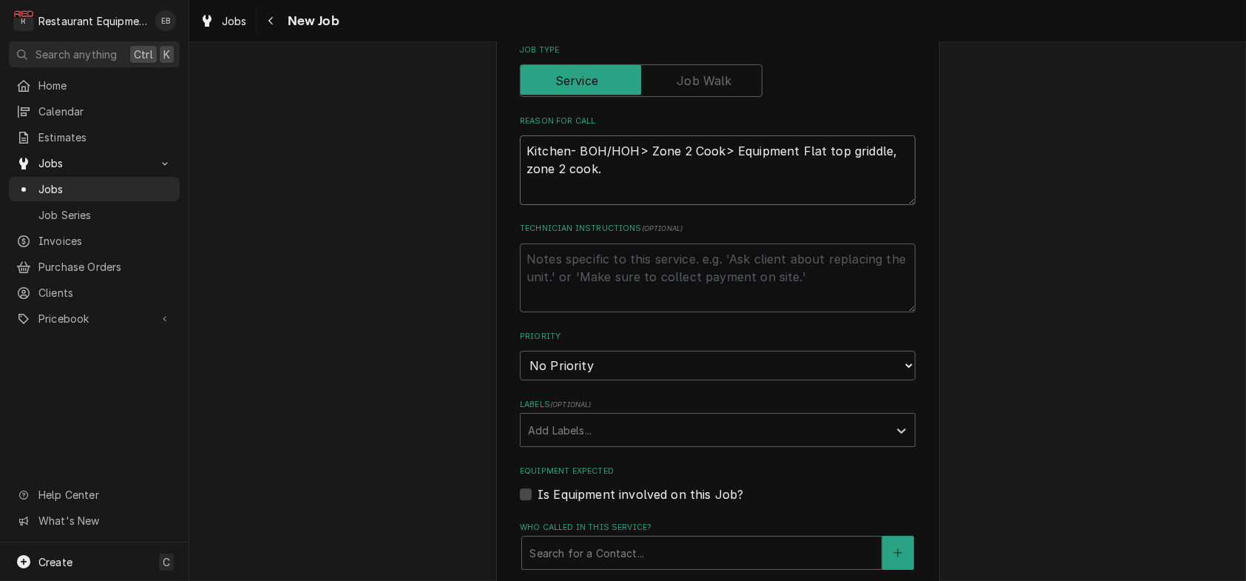
type textarea "Kitchen- BOH/HOH> Zone 2 Cook> Equipment Flat top griddle, zone 2 cook."
type textarea "x"
type textarea "Kitchen- BOH/HOH> Zone 2 Cook> Equipment Flat top griddle, zone 2 cook."
type textarea "x"
type textarea "Kitchen- BOH/HOH> Zone 2 Cook> Equipment Flat top griddle, zone 2 cook. N"
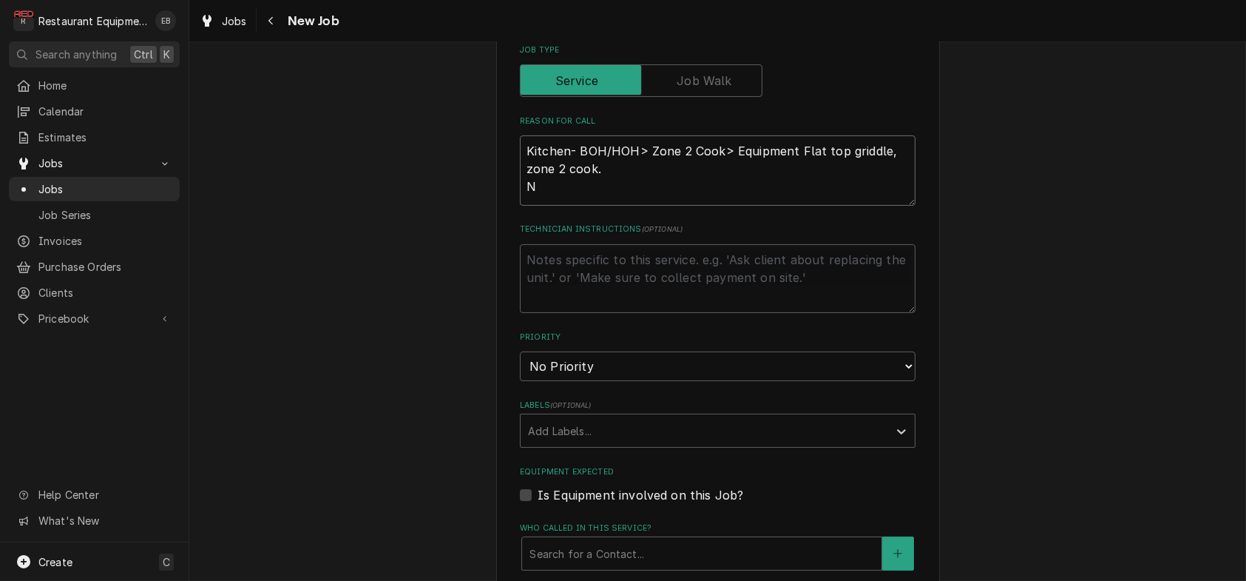
type textarea "x"
type textarea "Kitchen- BOH/HOH> Zone 2 Cook> Equipment Flat top griddle, zone 2 cook. No"
type textarea "x"
type textarea "Kitchen- BOH/HOH> Zone 2 Cook> Equipment Flat top griddle, zone 2 cook. No"
type textarea "x"
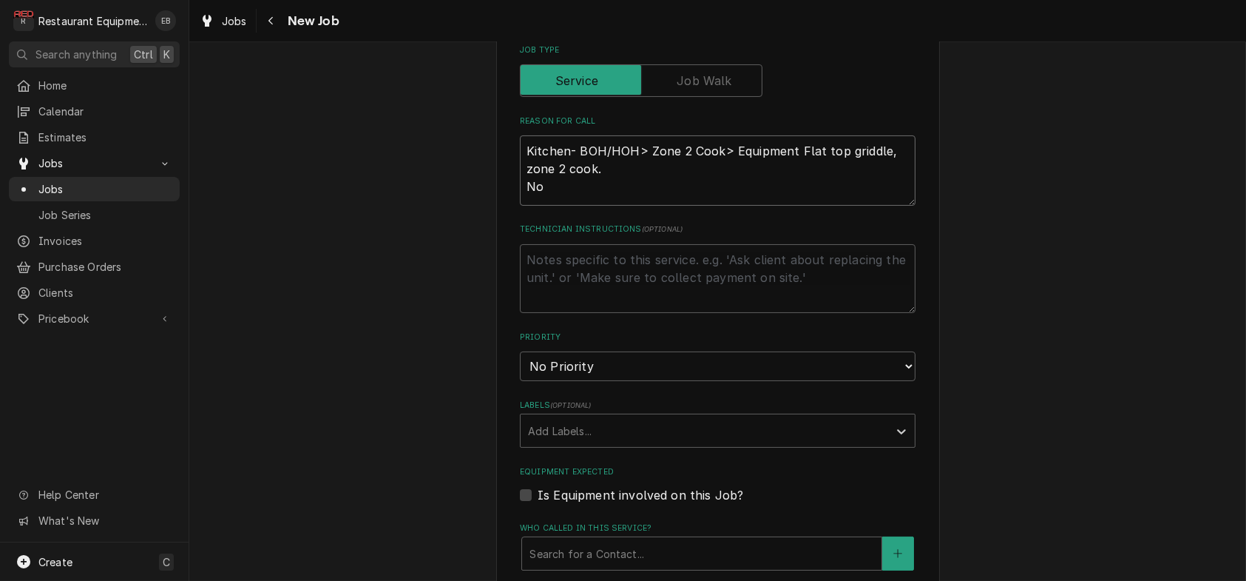
type textarea "Kitchen- BOH/HOH> Zone 2 Cook> Equipment Flat top griddle, zone 2 cook. No g"
type textarea "x"
type textarea "Kitchen- BOH/HOH> Zone 2 Cook> Equipment Flat top griddle, zone 2 cook. No ga"
type textarea "x"
type textarea "Kitchen- BOH/HOH> Zone 2 Cook> Equipment Flat top griddle, zone 2 cook. No gas"
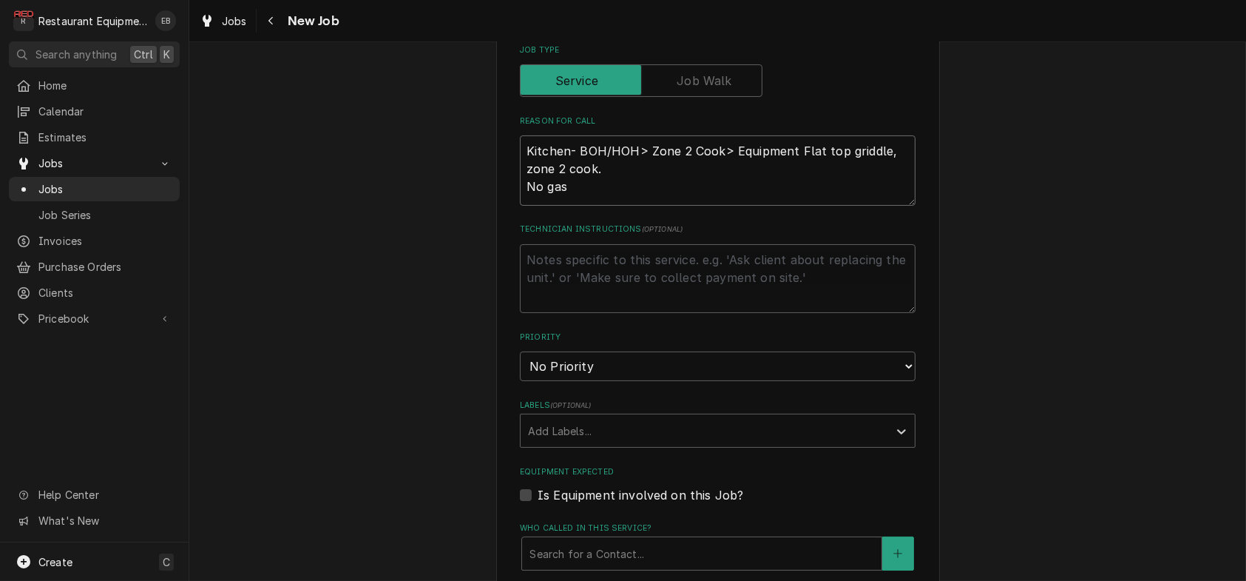
type textarea "x"
type textarea "Kitchen- BOH/HOH> Zone 2 Cook> Equipment Flat top griddle, zone 2 cook. No gas,"
type textarea "x"
type textarea "Kitchen- BOH/HOH> Zone 2 Cook> Equipment Flat top griddle, zone 2 cook. No gas,"
type textarea "x"
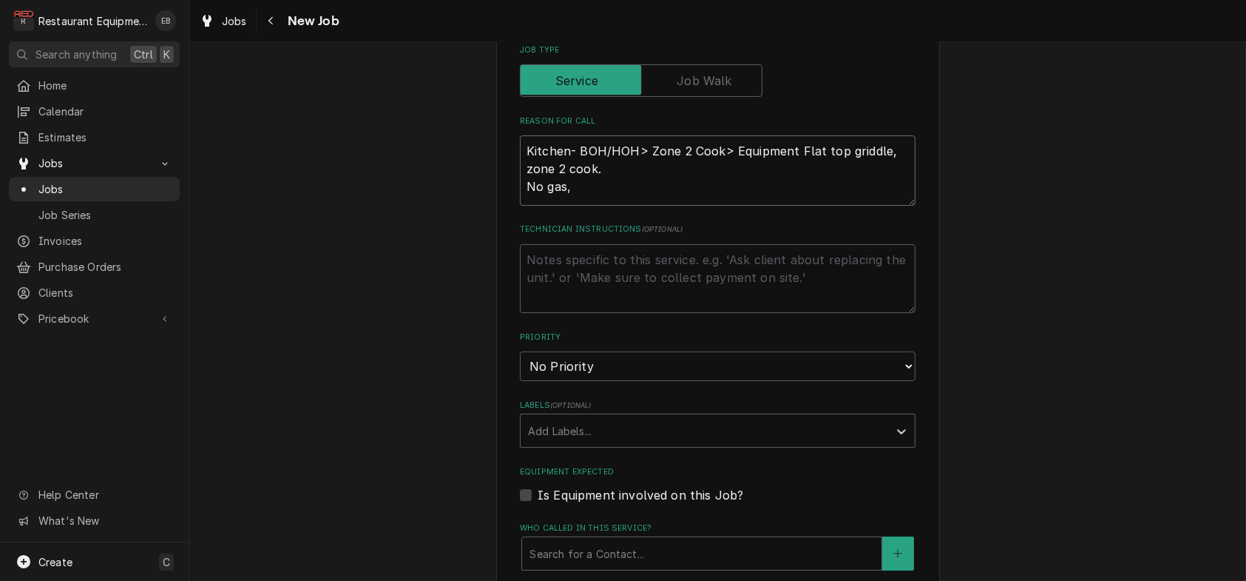
type textarea "Kitchen- BOH/HOH> Zone 2 Cook> Equipment Flat top griddle, zone 2 cook. No gas,…"
type textarea "x"
type textarea "Kitchen- BOH/HOH> Zone 2 Cook> Equipment Flat top griddle, zone 2 cook. No gas,…"
type textarea "x"
type textarea "Kitchen- BOH/HOH> Zone 2 Cook> Equipment Flat top griddle, zone 2 cook. No gas,…"
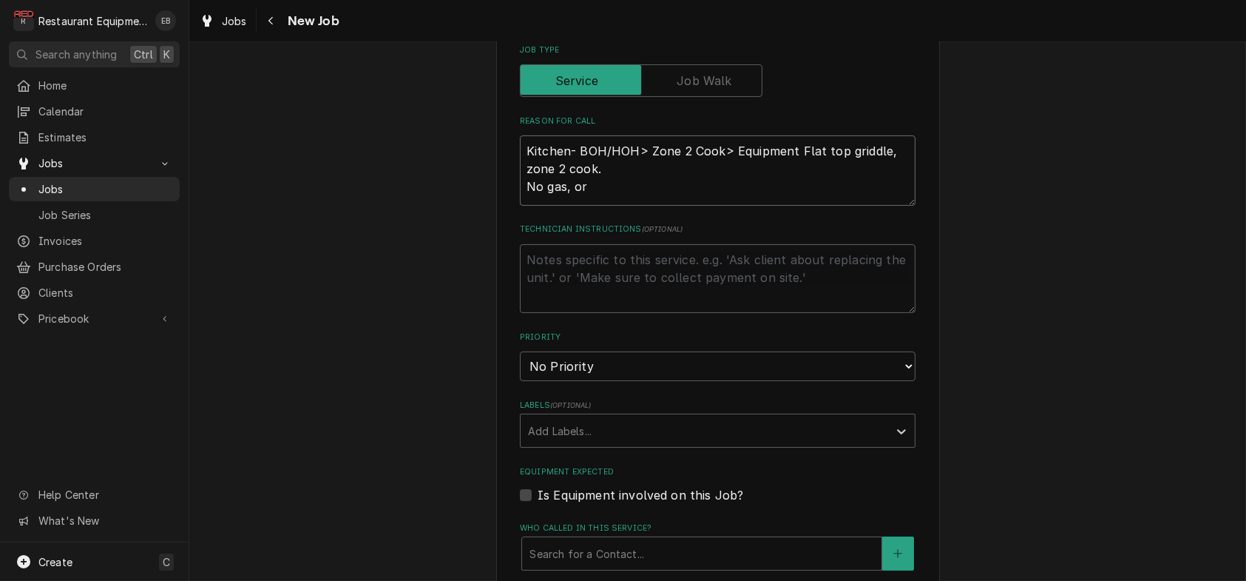
type textarea "x"
type textarea "Kitchen- BOH/HOH> Zone 2 Cook> Equipment Flat top griddle, zone 2 cook. No gas,…"
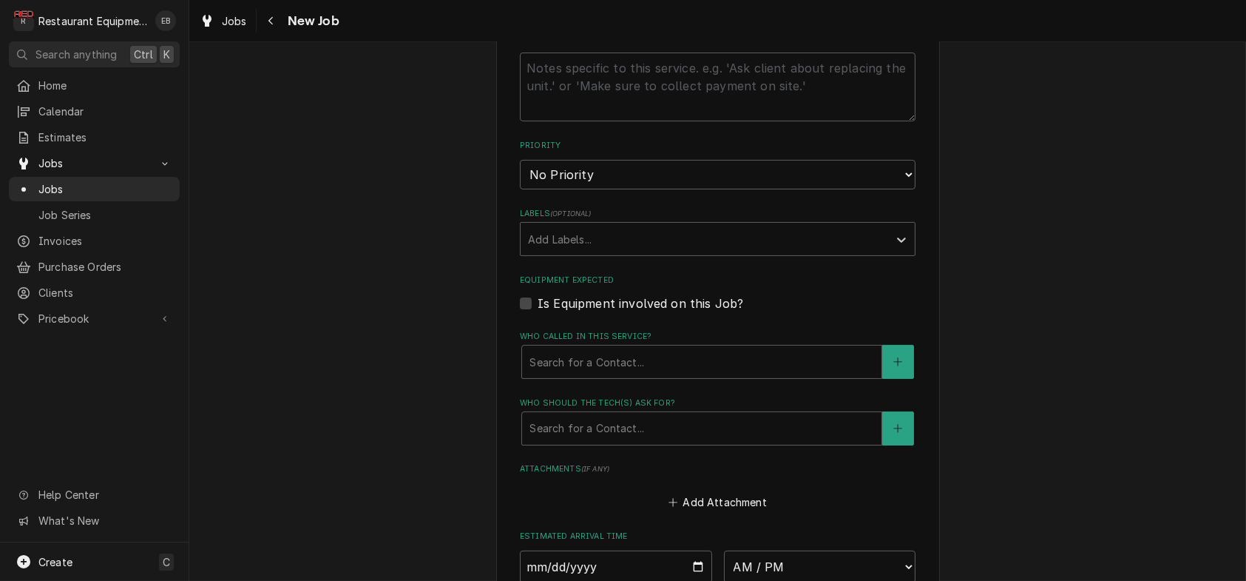
scroll to position [838, 0]
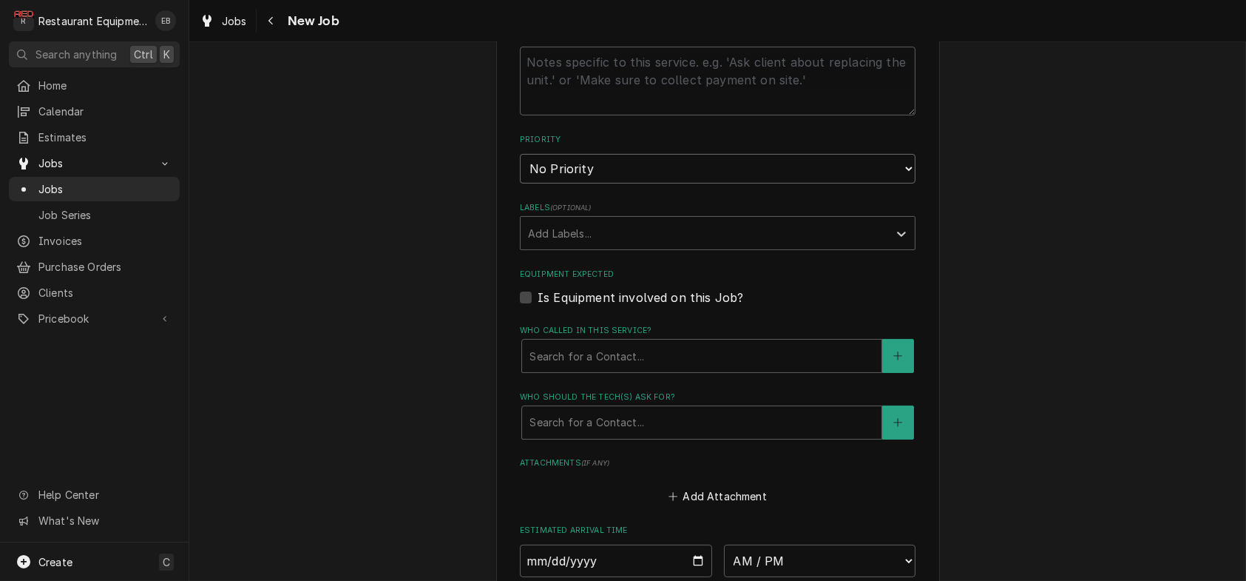
click at [614, 183] on select "No Priority Urgent High Medium Low" at bounding box center [718, 169] width 396 height 30
click at [520, 183] on select "No Priority Urgent High Medium Low" at bounding box center [718, 169] width 396 height 30
click at [570, 246] on div "Labels" at bounding box center [704, 233] width 353 height 27
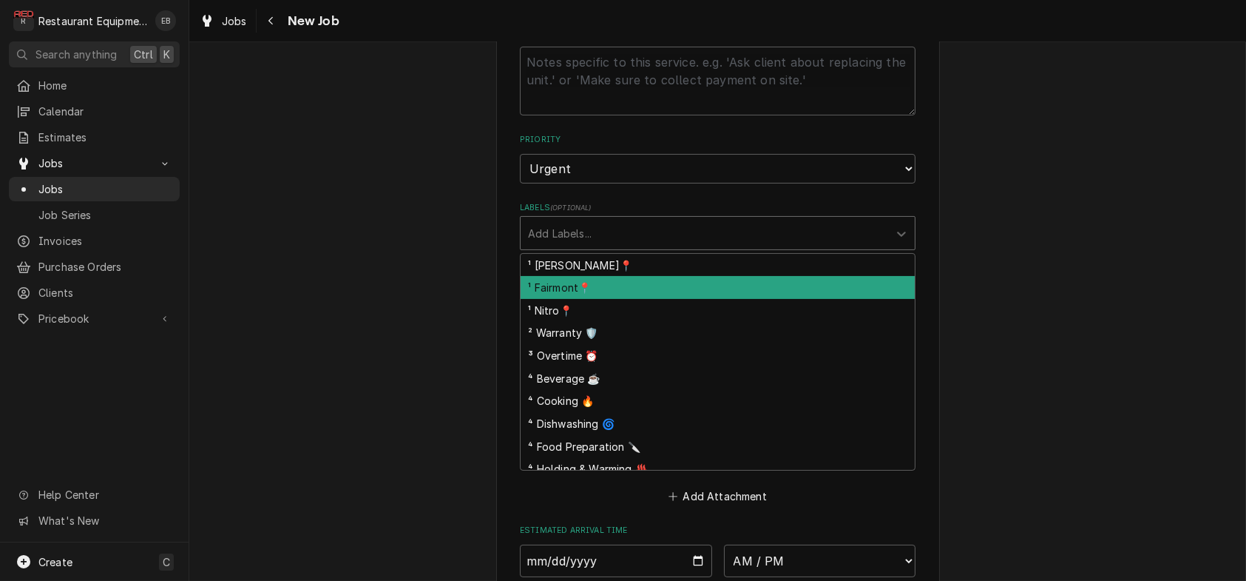
click at [560, 299] on div "¹ Fairmont📍" at bounding box center [718, 287] width 394 height 23
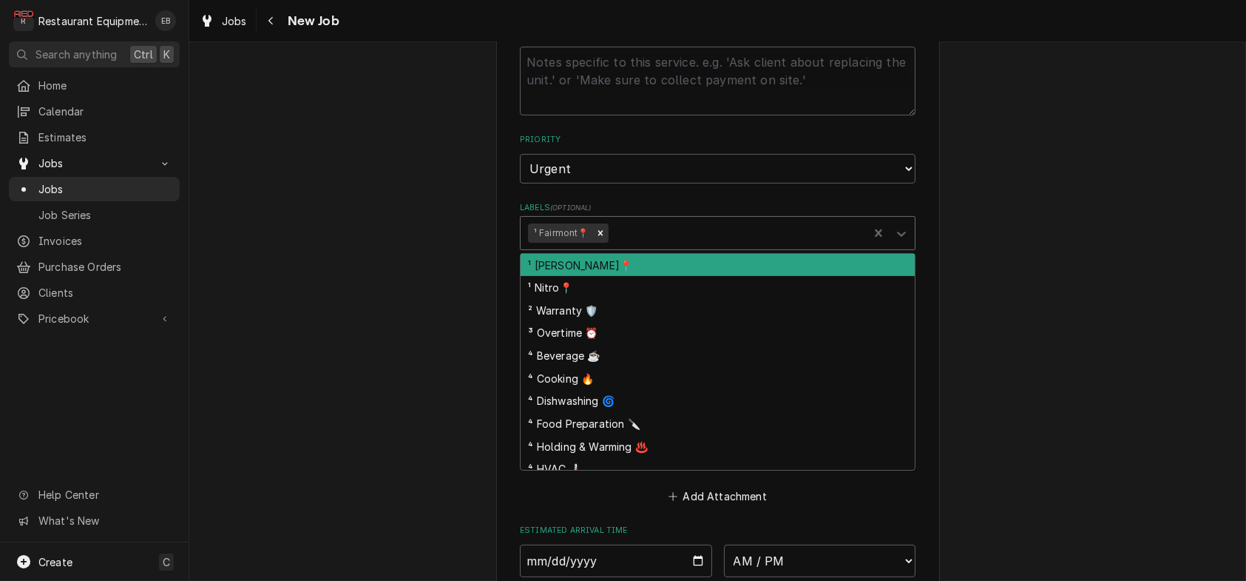
click at [642, 246] on div "Labels" at bounding box center [736, 233] width 250 height 27
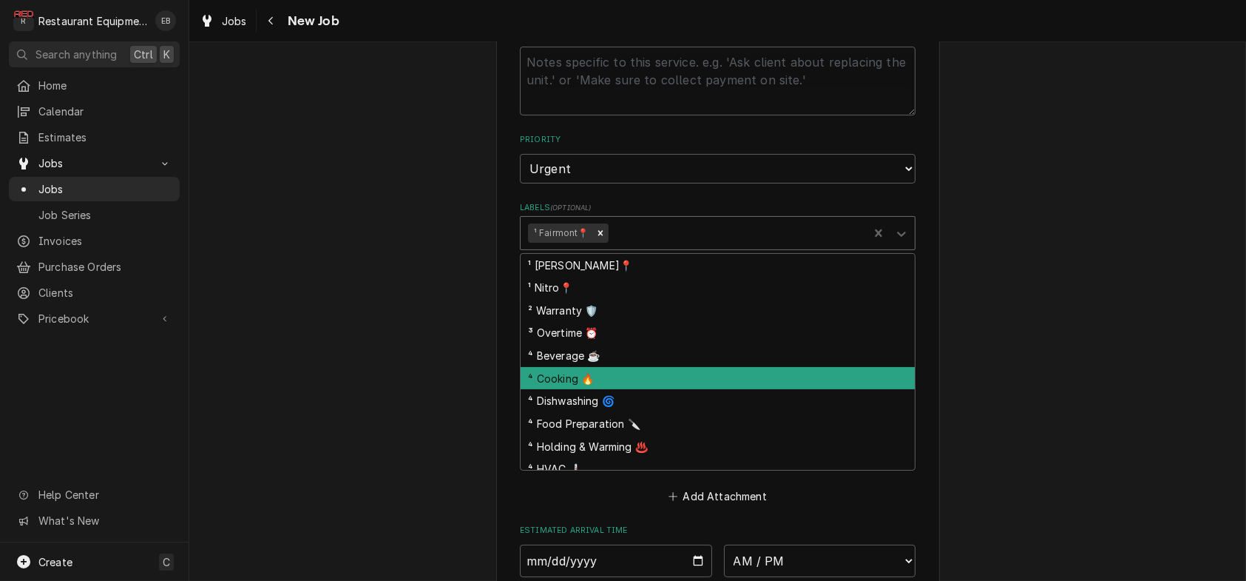
click at [593, 390] on div "⁴ Cooking 🔥" at bounding box center [718, 378] width 394 height 23
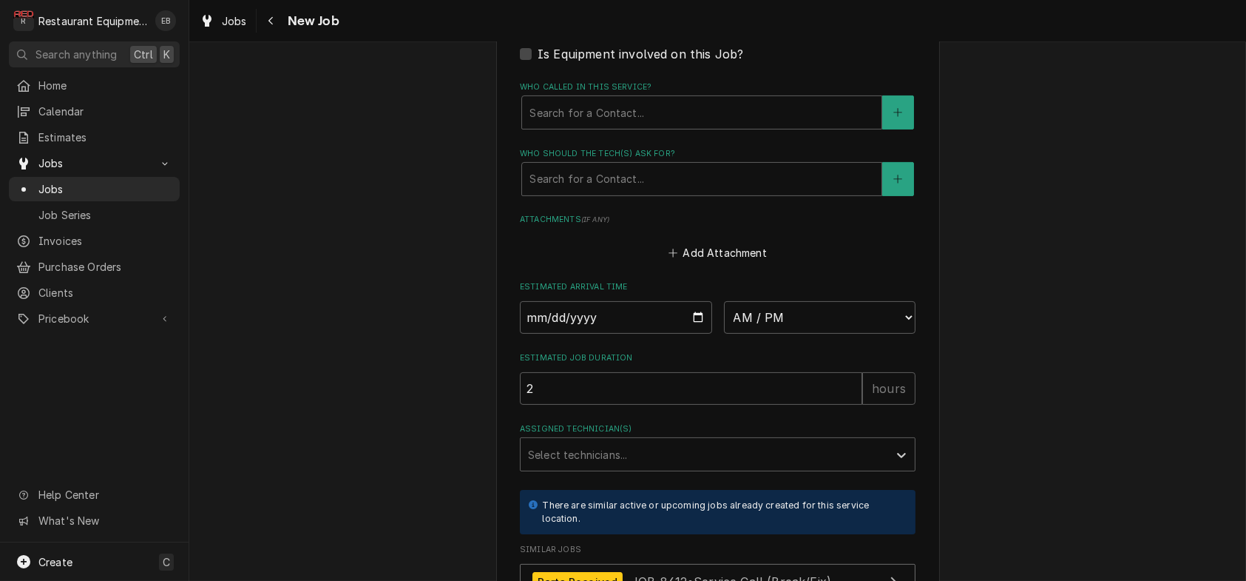
scroll to position [1084, 0]
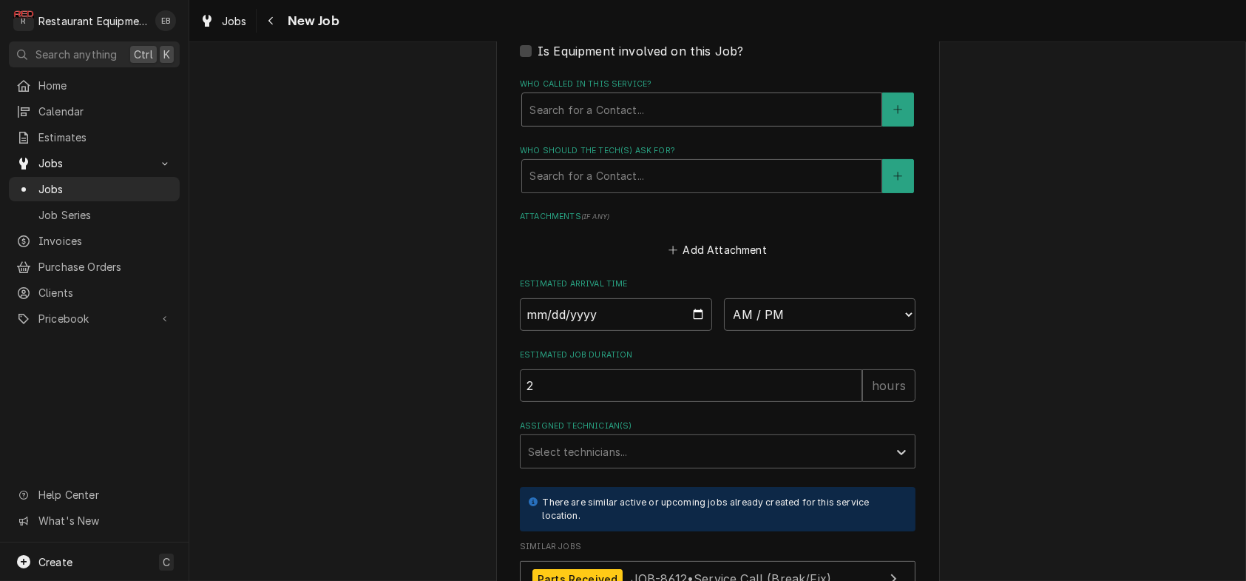
click at [608, 123] on div "Who called in this service?" at bounding box center [701, 109] width 345 height 27
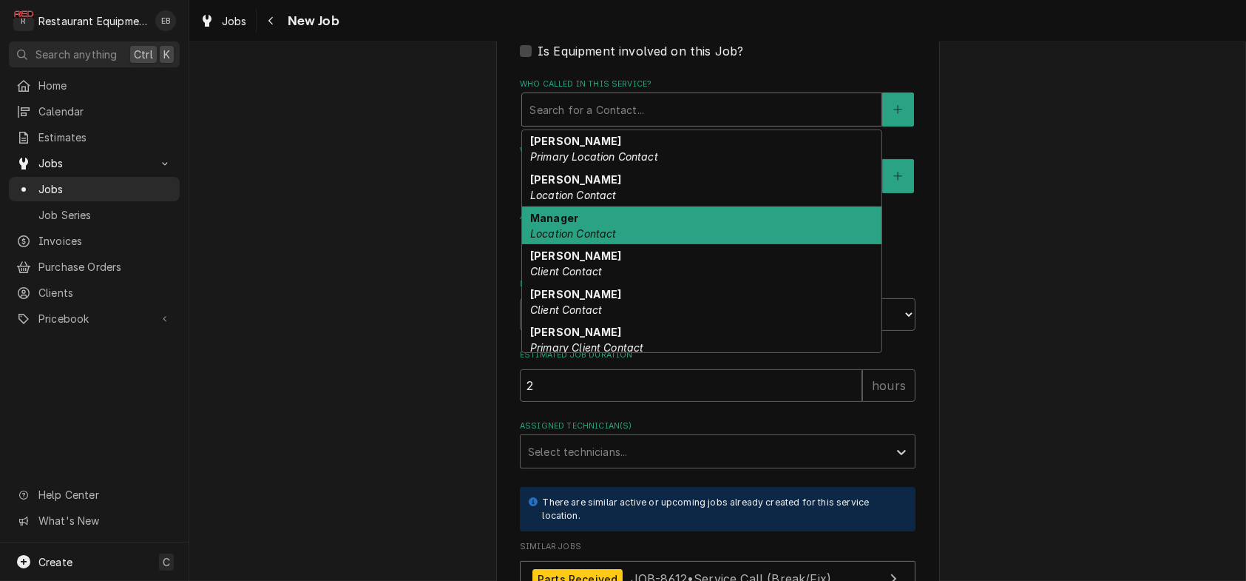
click at [569, 245] on div "Manager Location Contact" at bounding box center [701, 225] width 359 height 38
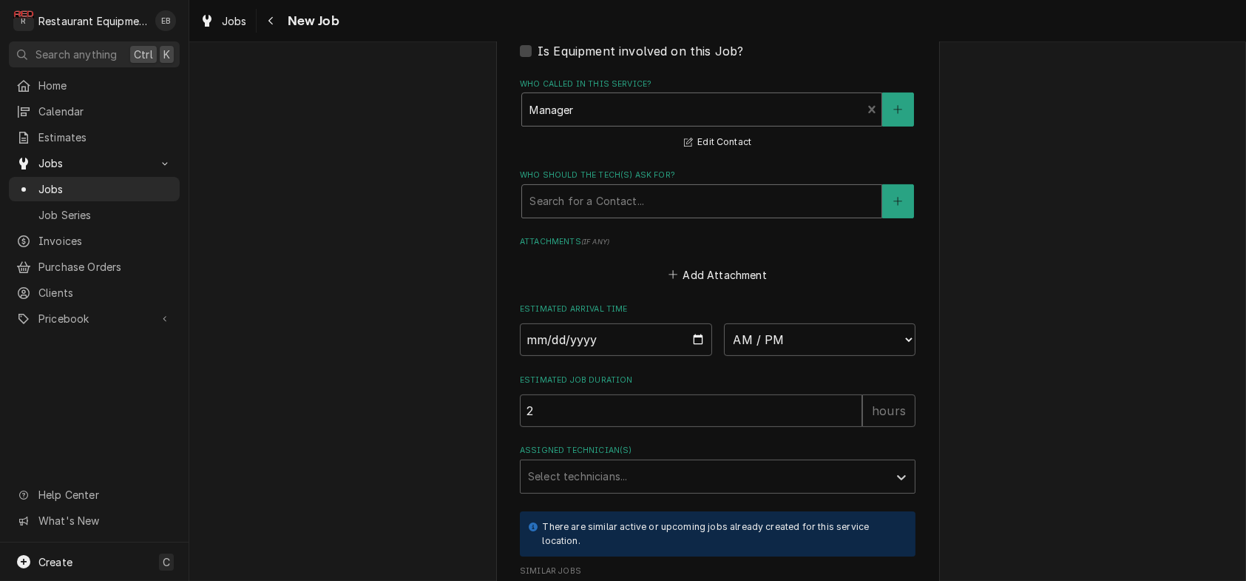
click at [592, 214] on div "Who should the tech(s) ask for?" at bounding box center [701, 201] width 345 height 27
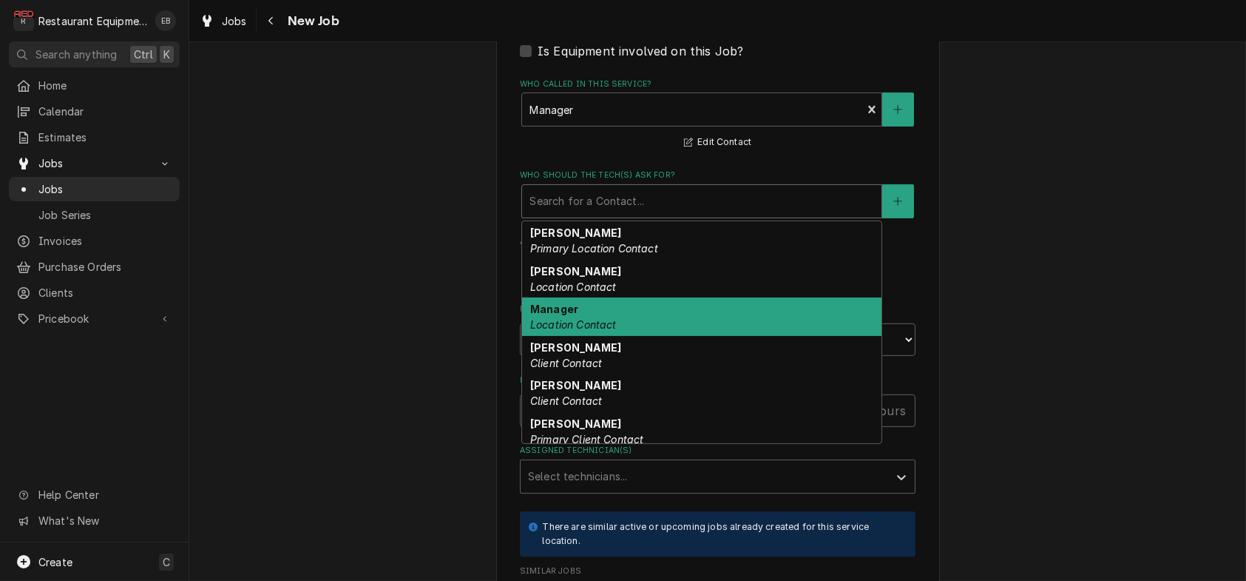
drag, startPoint x: 555, startPoint y: 458, endPoint x: 568, endPoint y: 457, distance: 12.6
click at [556, 336] on div "Manager Location Contact" at bounding box center [701, 316] width 359 height 38
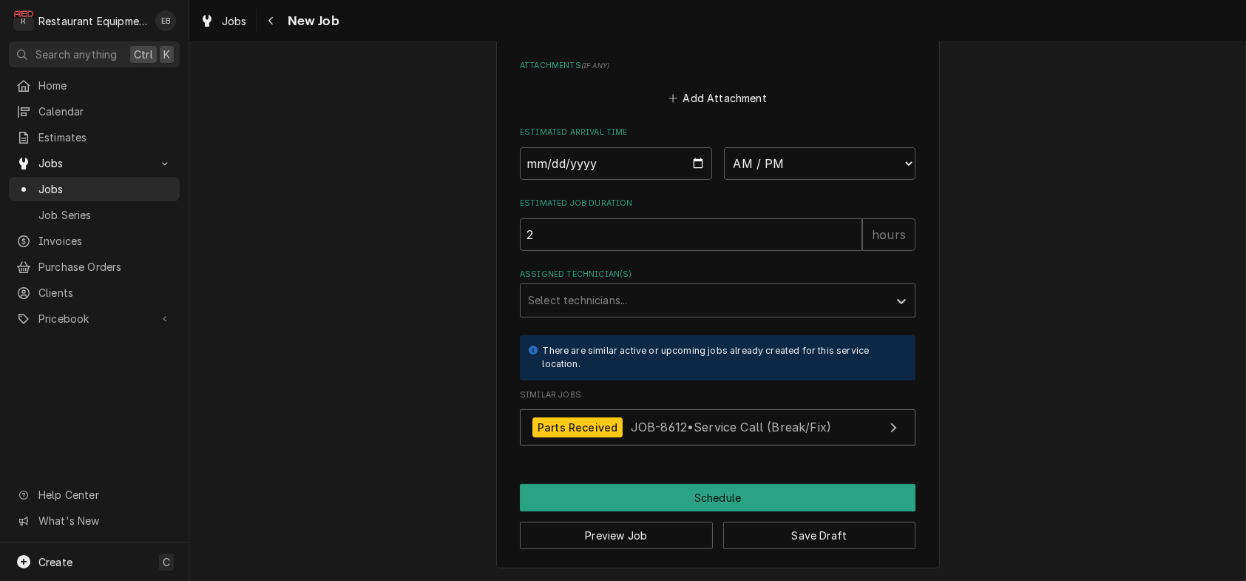
scroll to position [1331, 0]
click at [689, 180] on input "Date" at bounding box center [616, 163] width 192 height 33
click at [793, 180] on select "AM / PM 6:00 AM 6:15 AM 6:30 AM 6:45 AM 7:00 AM 7:15 AM 7:30 AM 7:45 AM 8:00 AM…" at bounding box center [820, 163] width 192 height 33
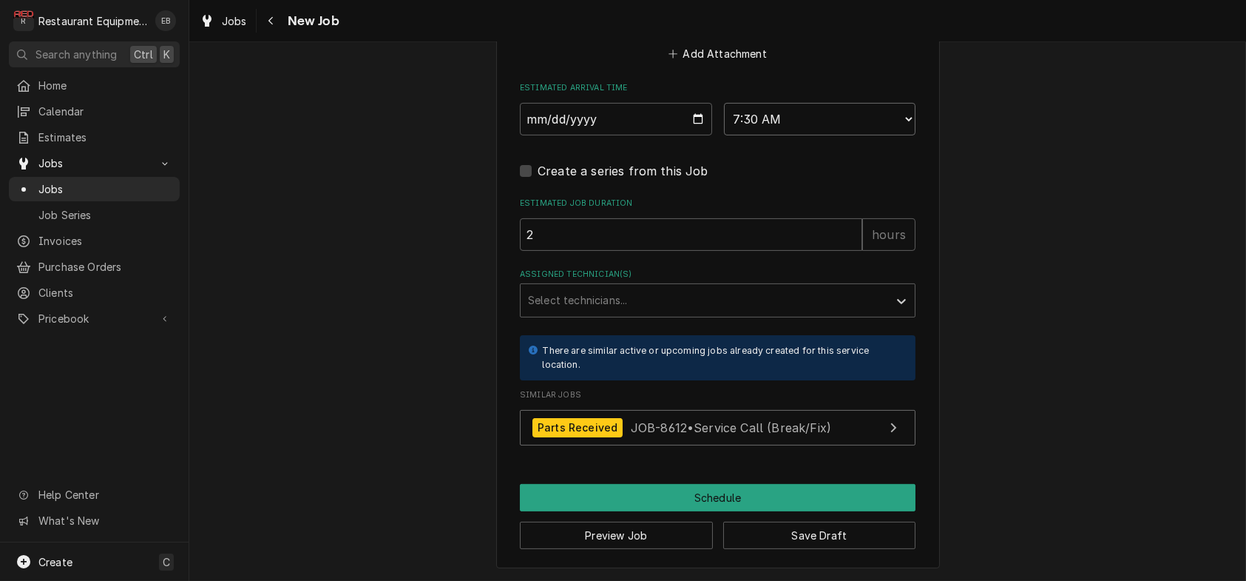
click at [810, 135] on select "AM / PM 6:00 AM 6:15 AM 6:30 AM 6:45 AM 7:00 AM 7:15 AM 7:30 AM 7:45 AM 8:00 AM…" at bounding box center [820, 119] width 192 height 33
click at [724, 135] on select "AM / PM 6:00 AM 6:15 AM 6:30 AM 6:45 AM 7:00 AM 7:15 AM 7:30 AM 7:45 AM 8:00 AM…" at bounding box center [820, 119] width 192 height 33
click at [598, 314] on div "Assigned Technician(s)" at bounding box center [704, 300] width 353 height 27
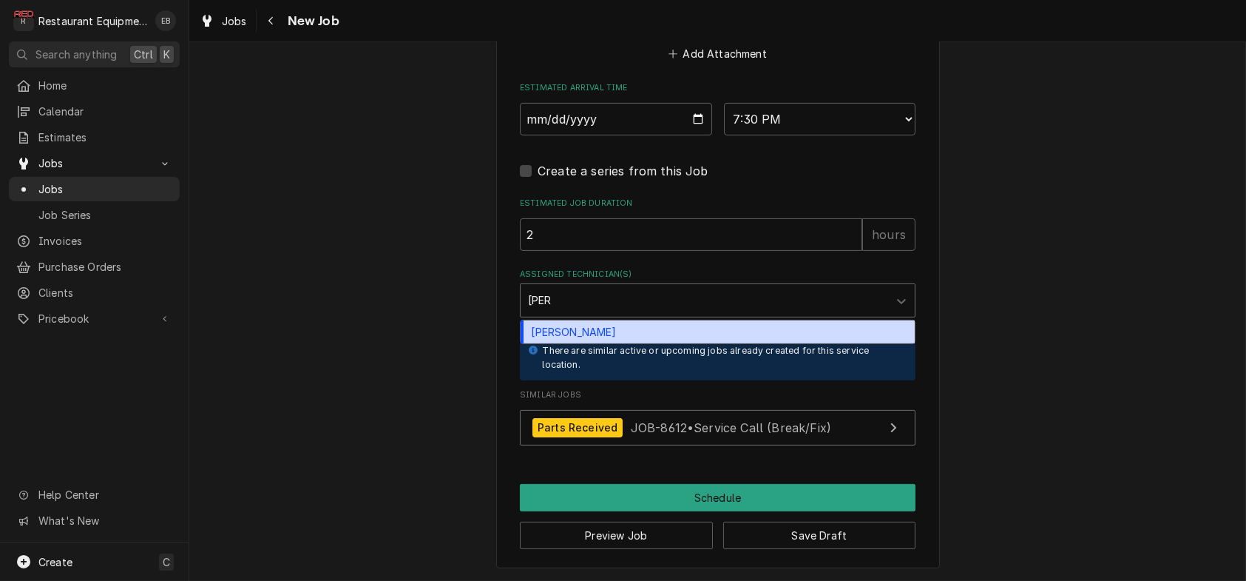
click at [555, 343] on div "Wesley Fisher" at bounding box center [718, 331] width 394 height 23
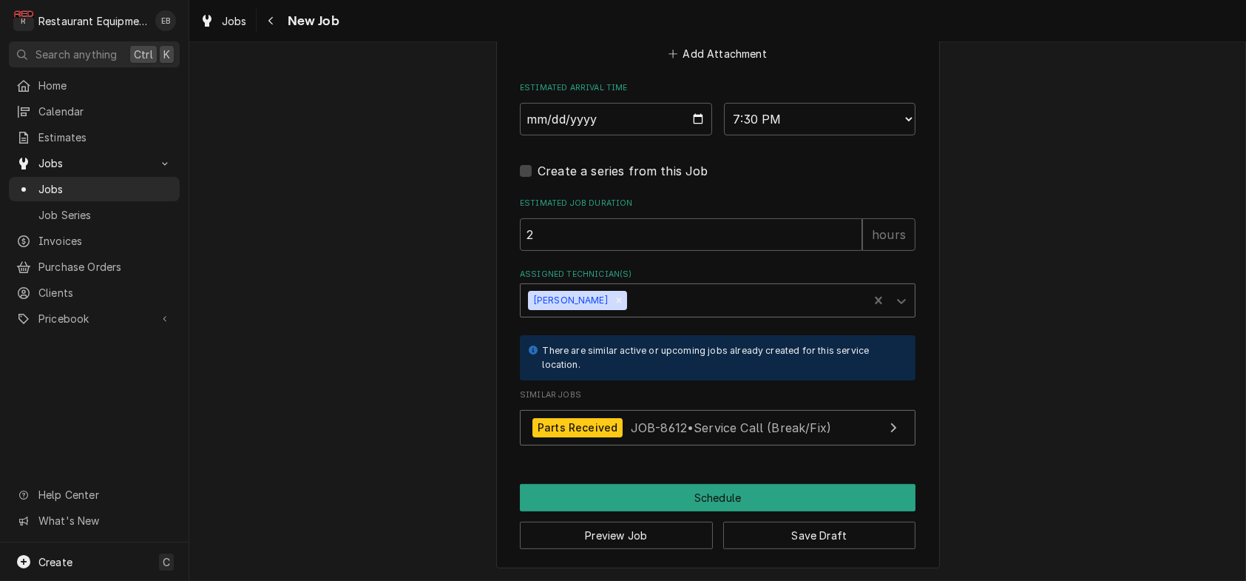
scroll to position [1530, 0]
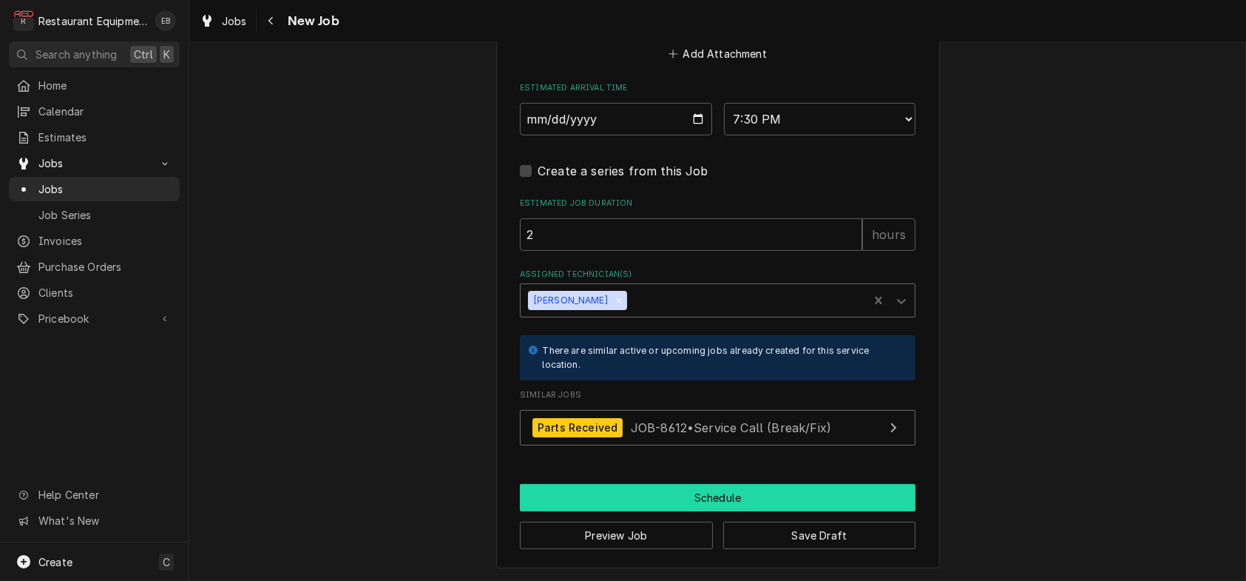
click at [748, 486] on button "Schedule" at bounding box center [718, 497] width 396 height 27
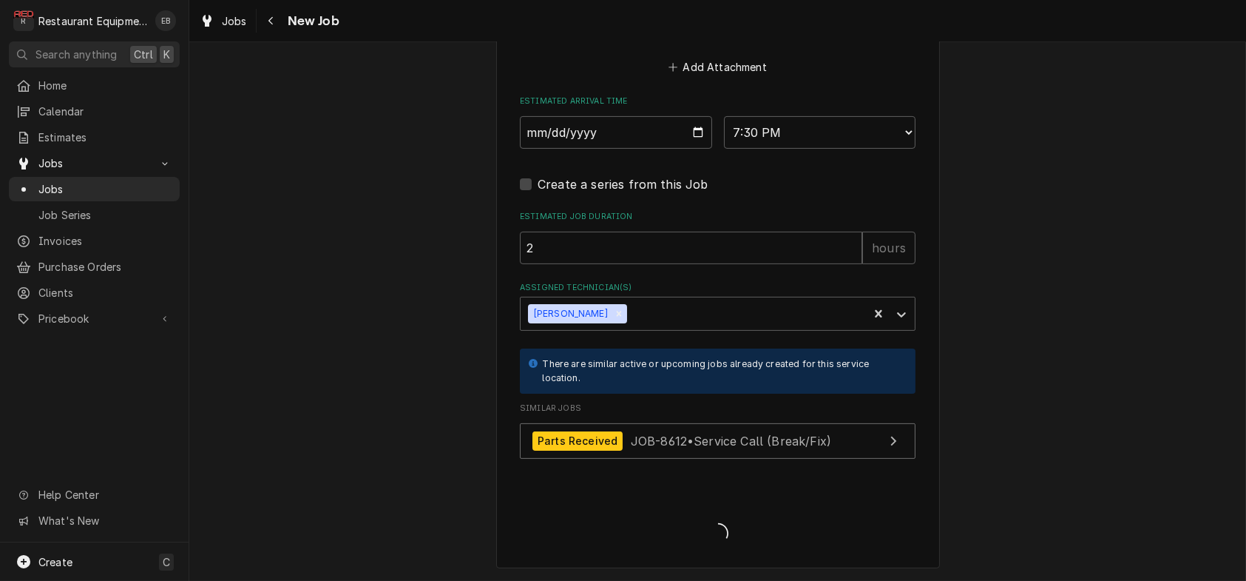
scroll to position [1516, 0]
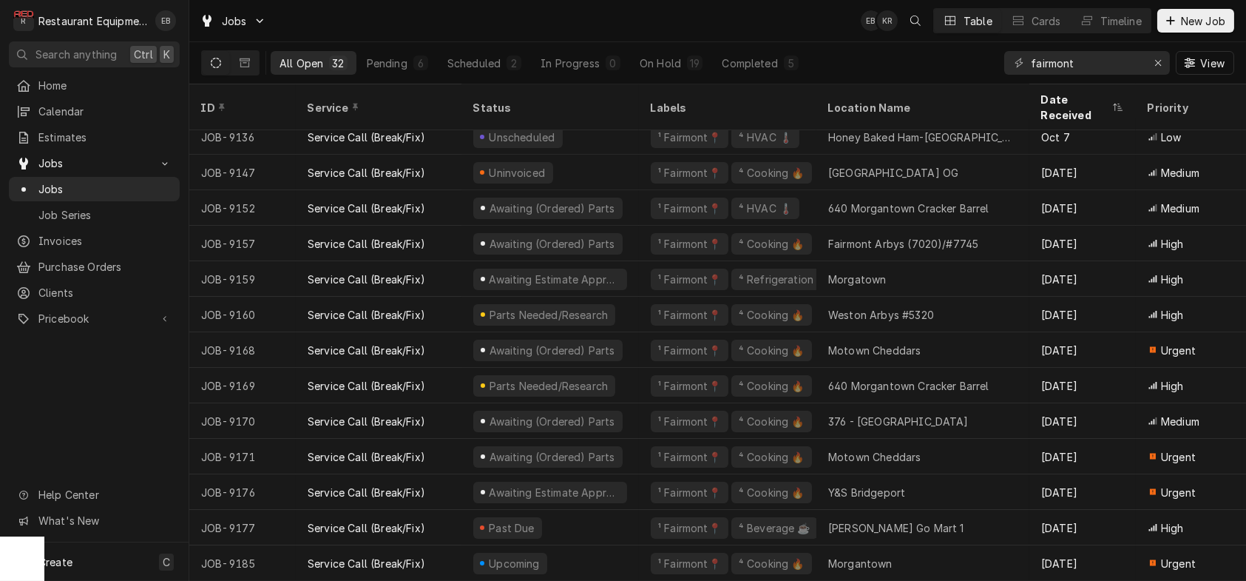
scroll to position [697, 0]
